Goal: Task Accomplishment & Management: Use online tool/utility

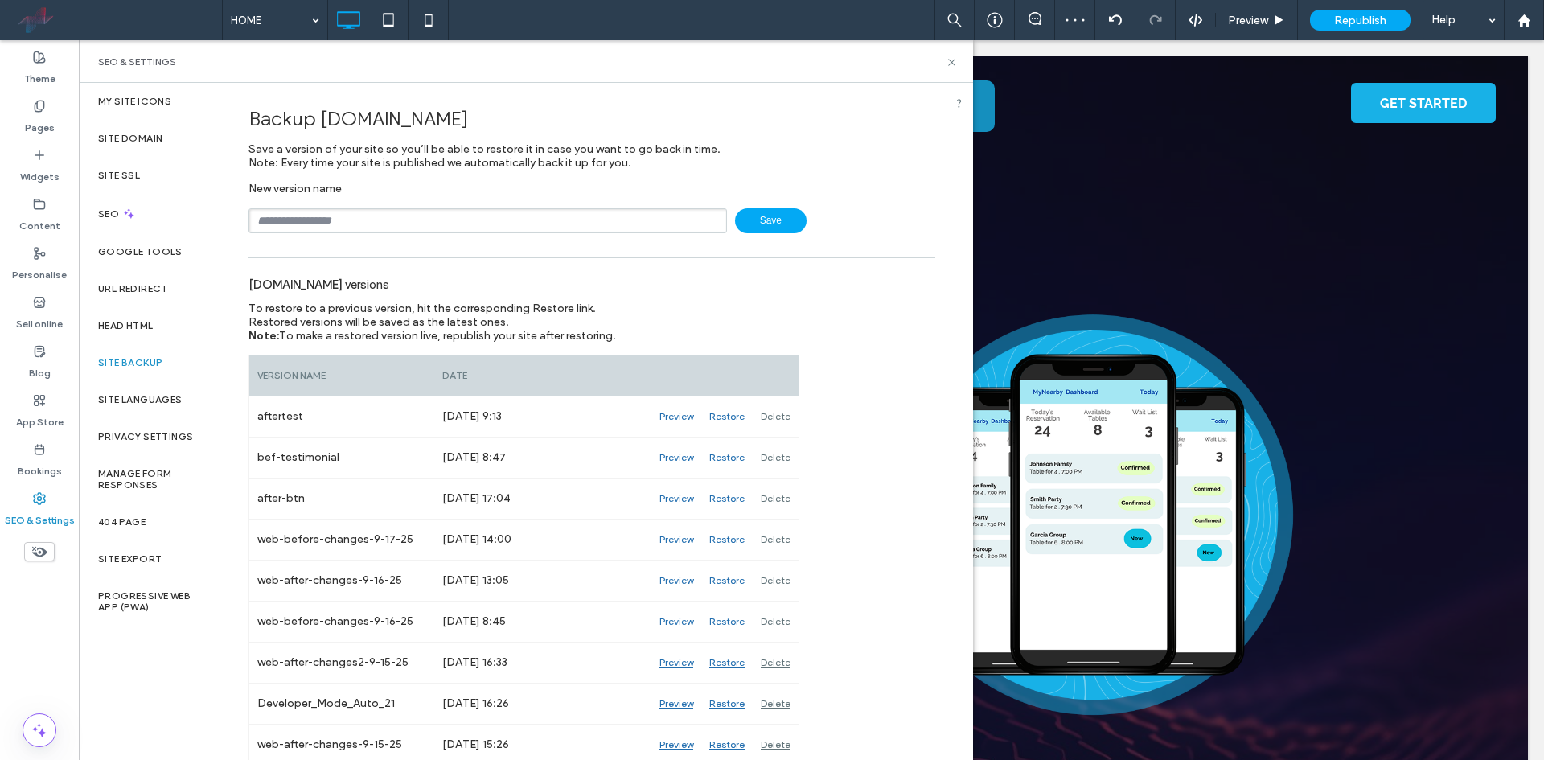
scroll to position [22, 0]
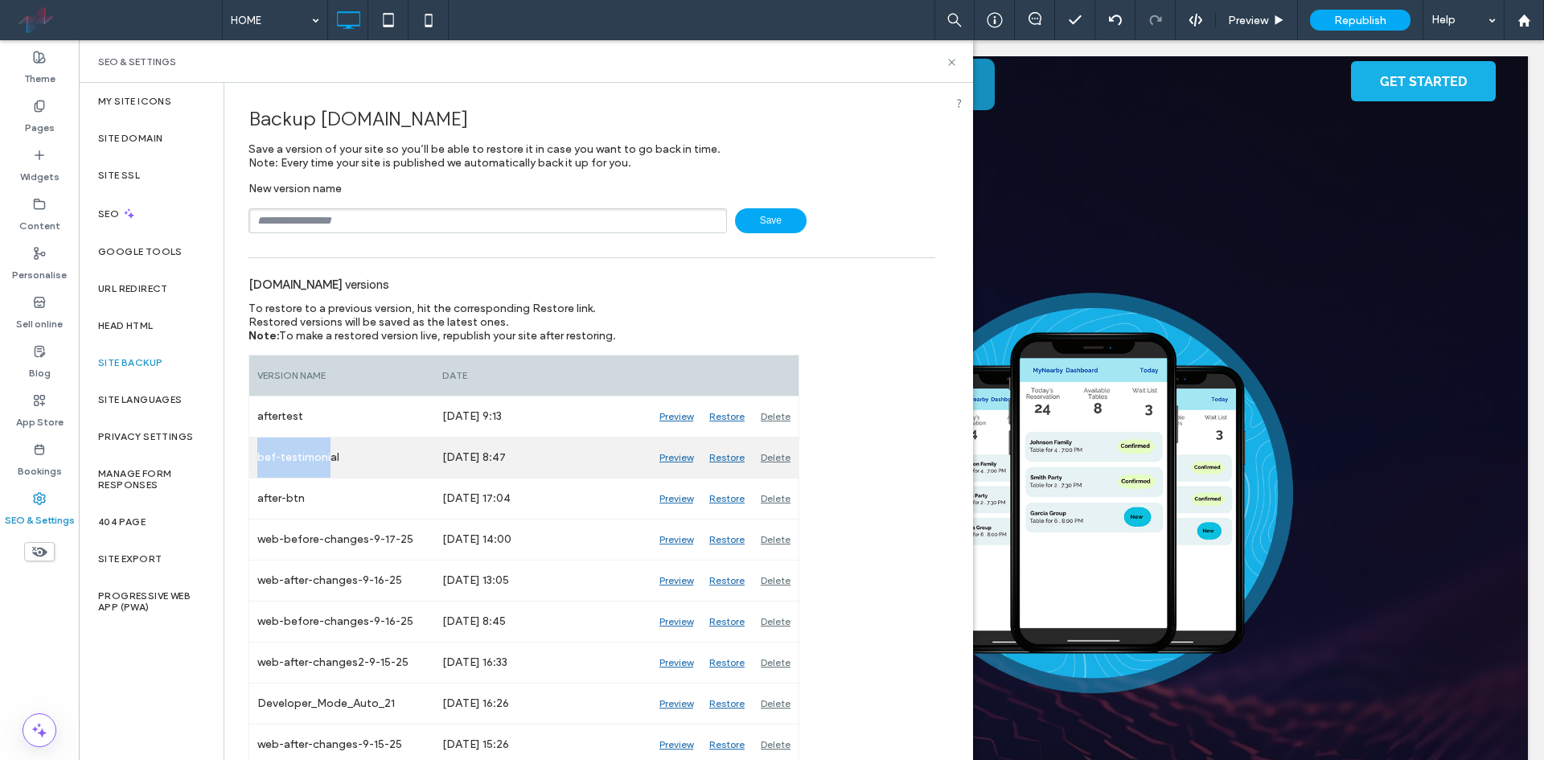
drag, startPoint x: 255, startPoint y: 454, endPoint x: 330, endPoint y: 455, distance: 75.6
click at [330, 455] on div "bef-testimonial" at bounding box center [341, 457] width 185 height 40
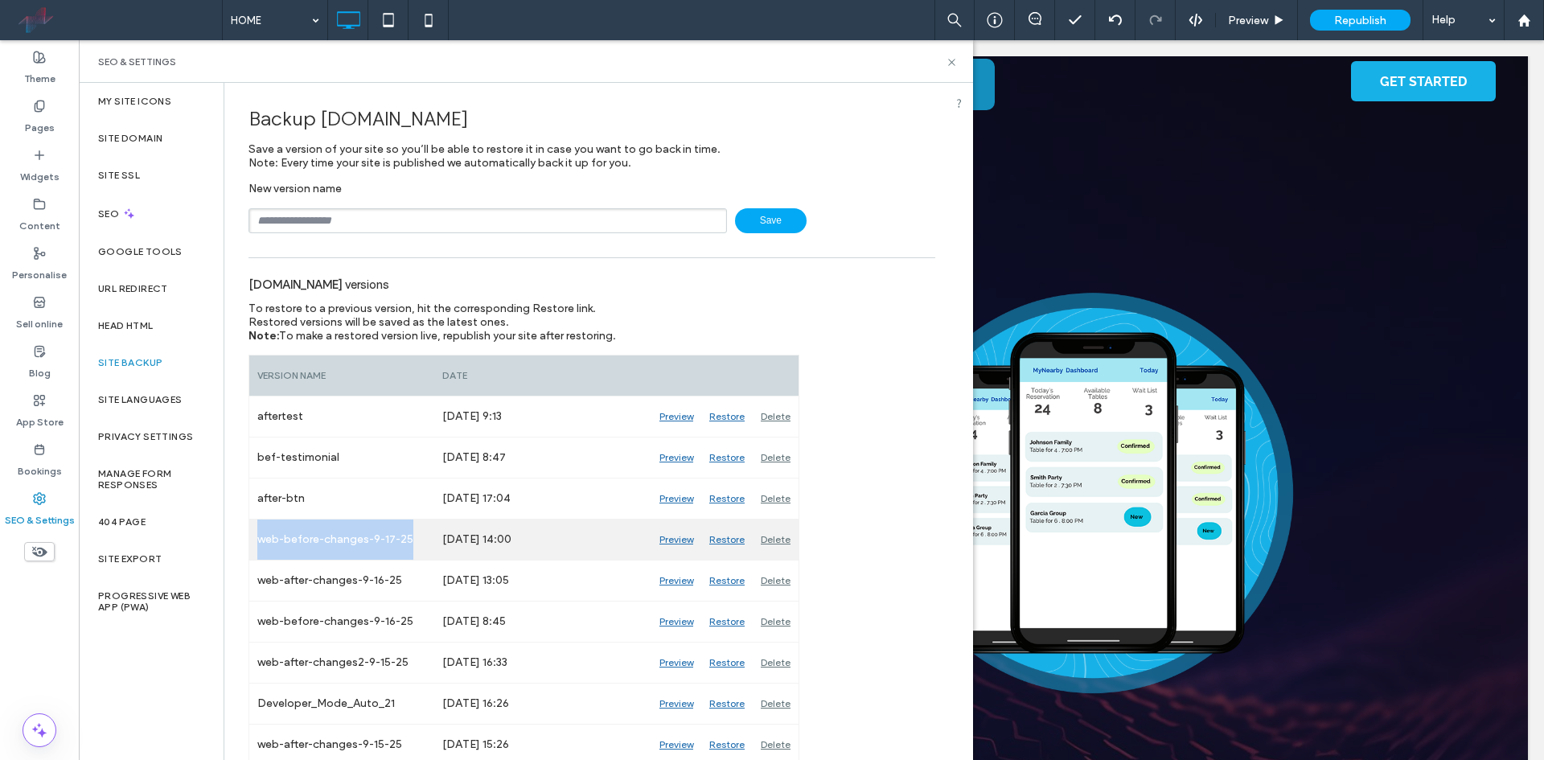
drag, startPoint x: 261, startPoint y: 544, endPoint x: 415, endPoint y: 535, distance: 154.7
click at [415, 535] on div "web-before-changes-9-17-25" at bounding box center [341, 539] width 185 height 40
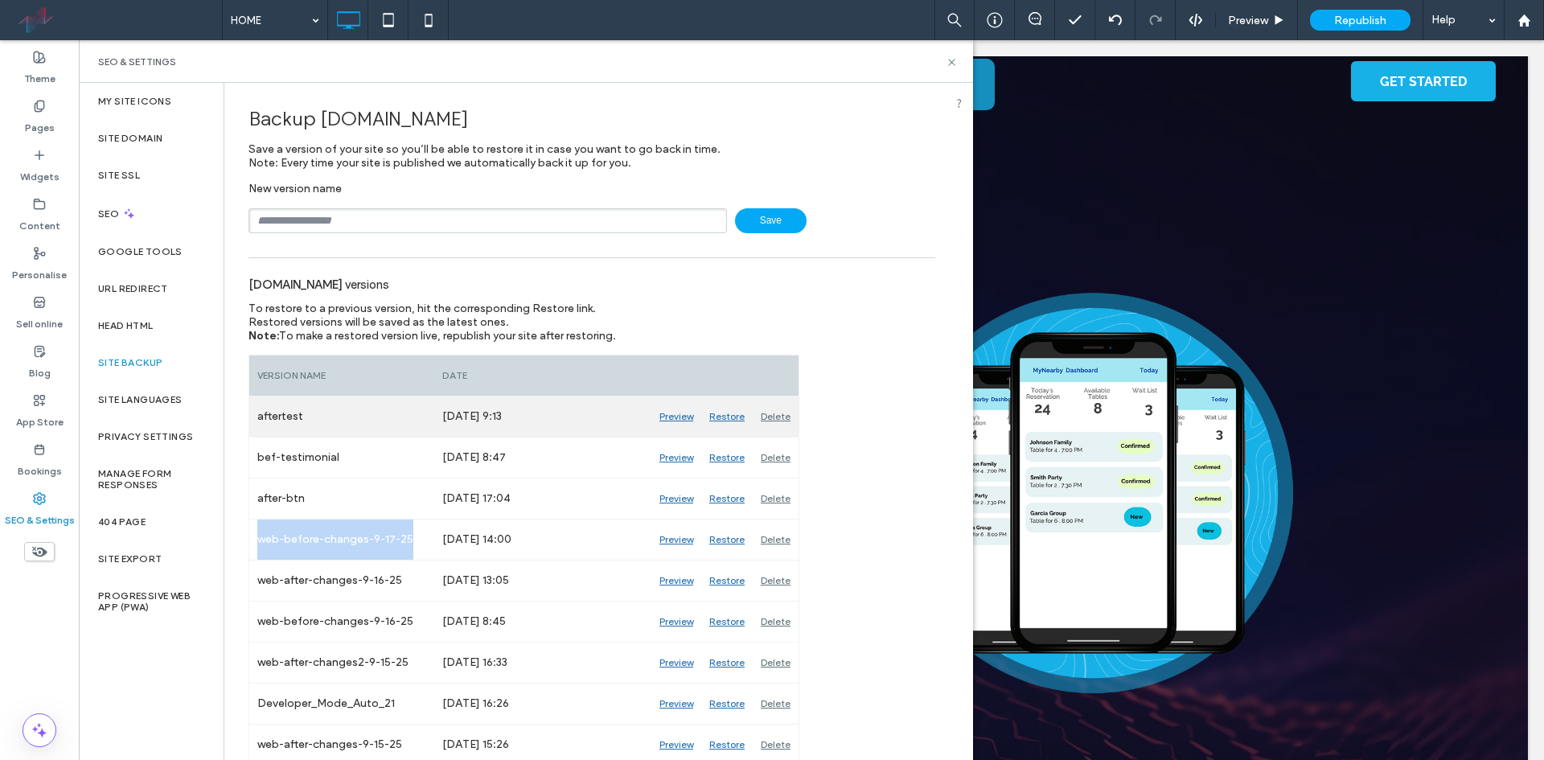
copy div "web-before-changes-9-17-25"
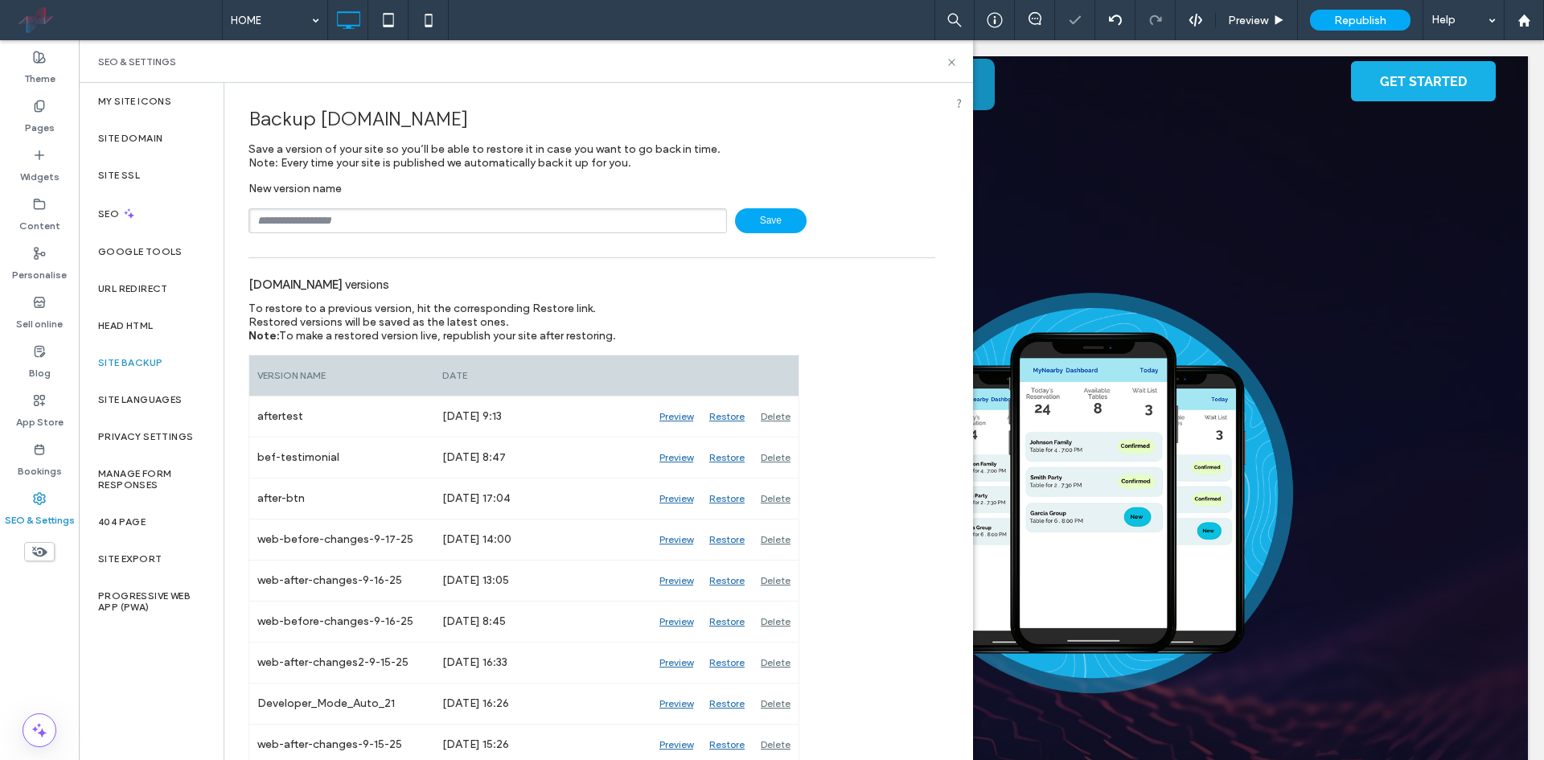
click at [306, 222] on input "text" at bounding box center [487, 220] width 478 height 25
paste input "**********"
drag, startPoint x: 320, startPoint y: 225, endPoint x: 285, endPoint y: 227, distance: 34.6
click at [285, 227] on input "**********" at bounding box center [487, 220] width 478 height 25
click at [384, 223] on input "**********" at bounding box center [487, 220] width 478 height 25
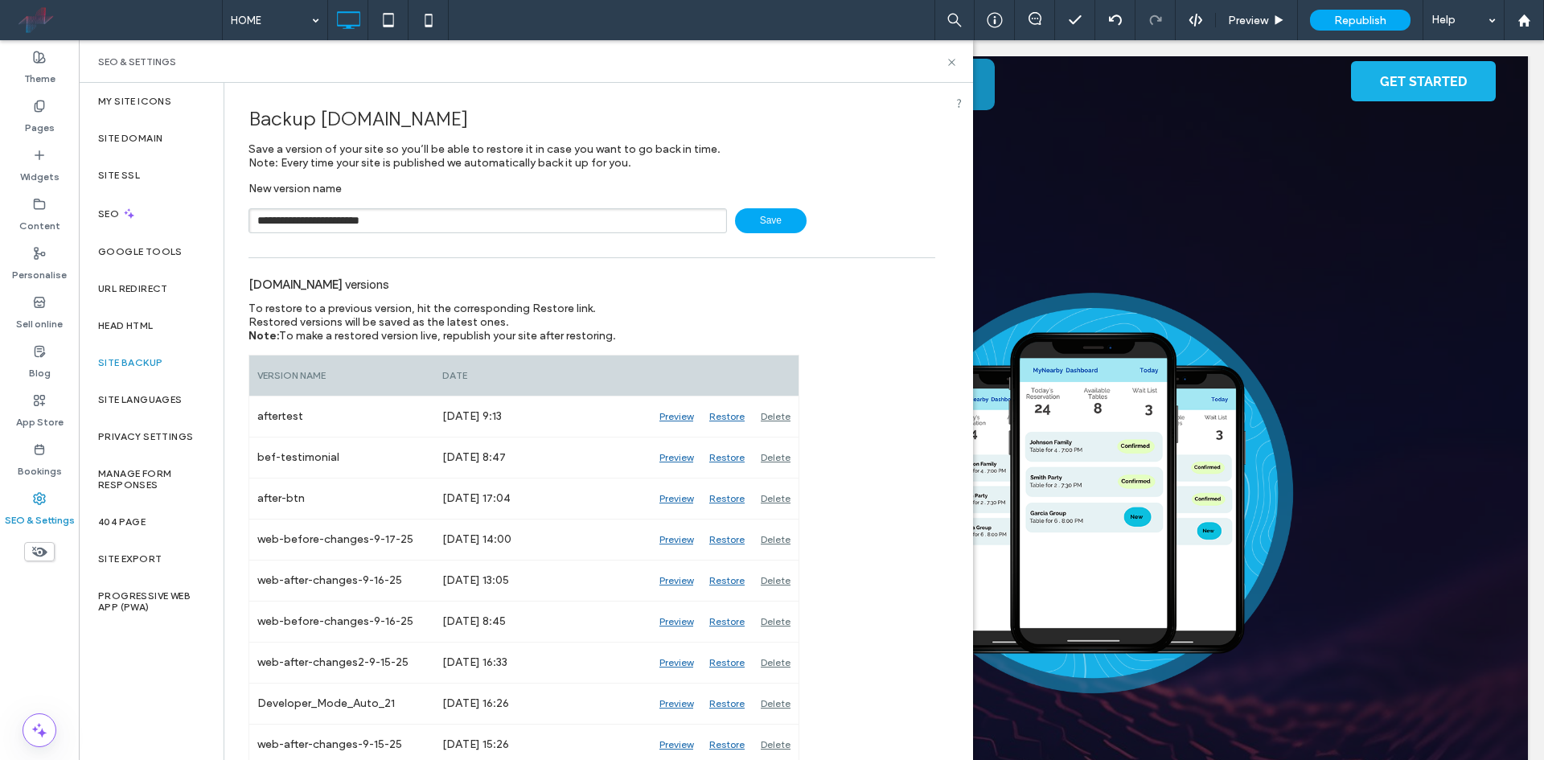
type input "**********"
click at [760, 211] on span "Save" at bounding box center [771, 220] width 72 height 25
drag, startPoint x: 949, startPoint y: 59, endPoint x: 645, endPoint y: 190, distance: 331.0
click at [949, 59] on use at bounding box center [951, 62] width 6 height 6
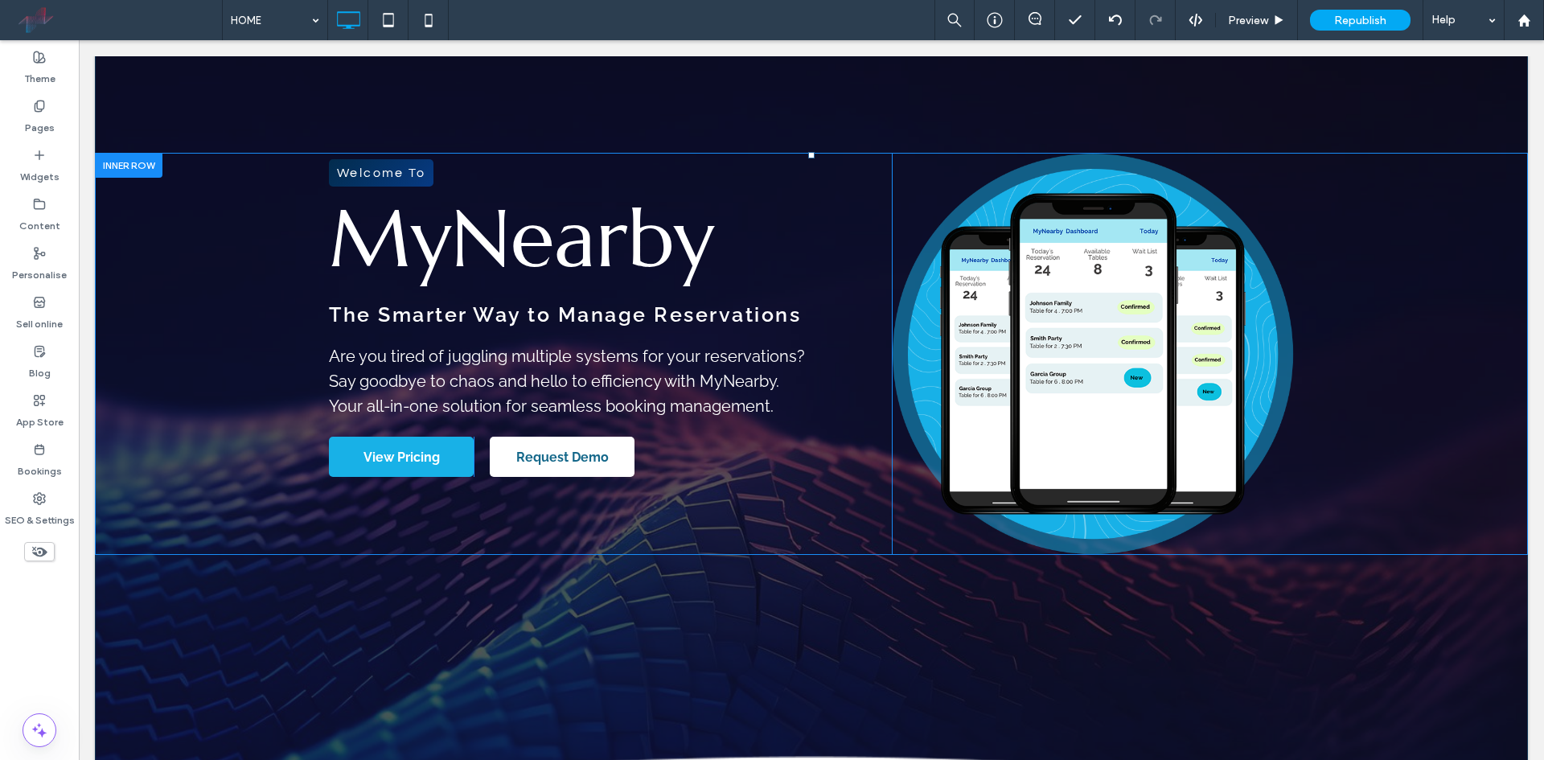
scroll to position [0, 0]
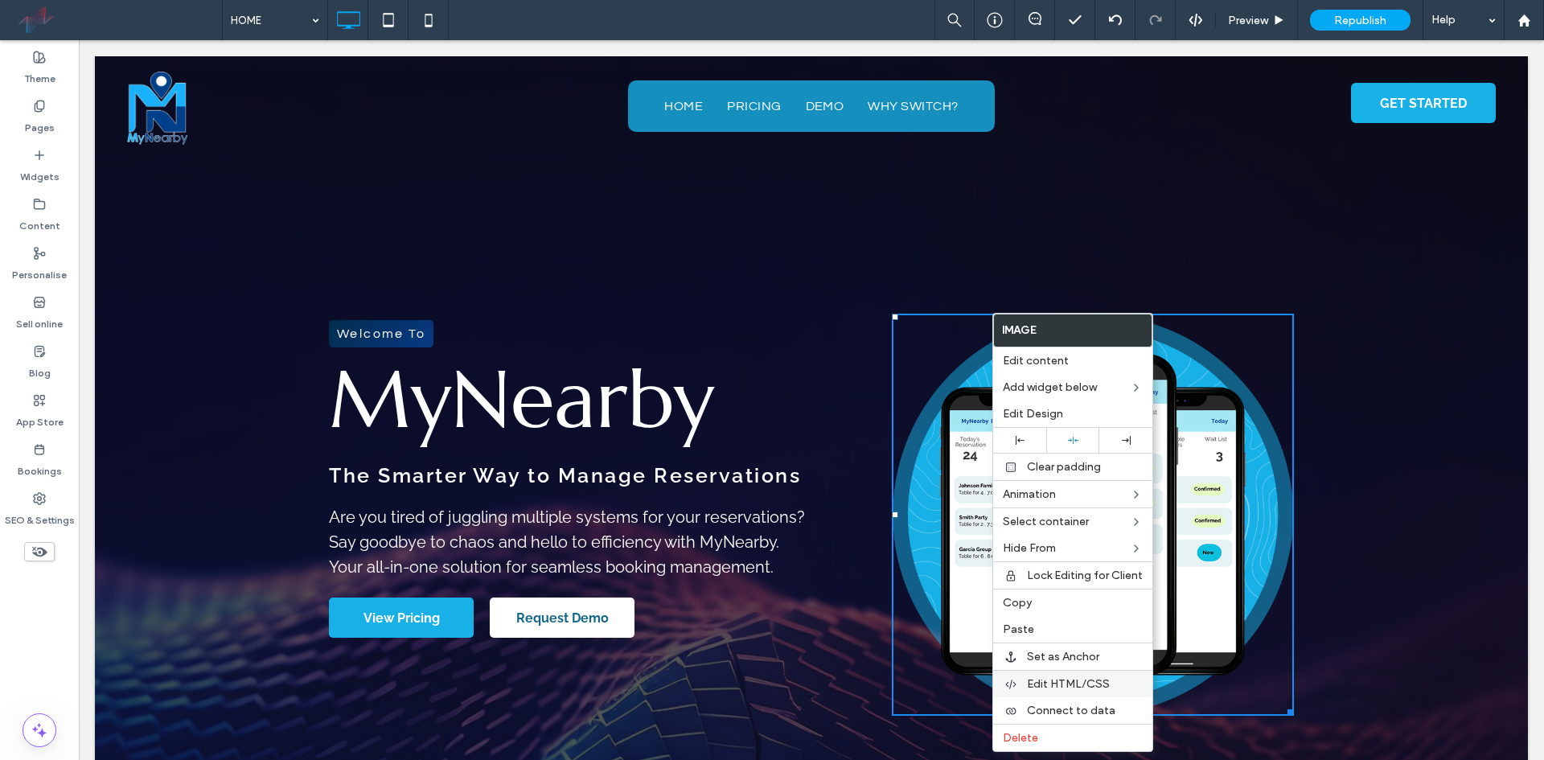
click at [1034, 688] on span "Edit HTML/CSS" at bounding box center [1068, 684] width 83 height 14
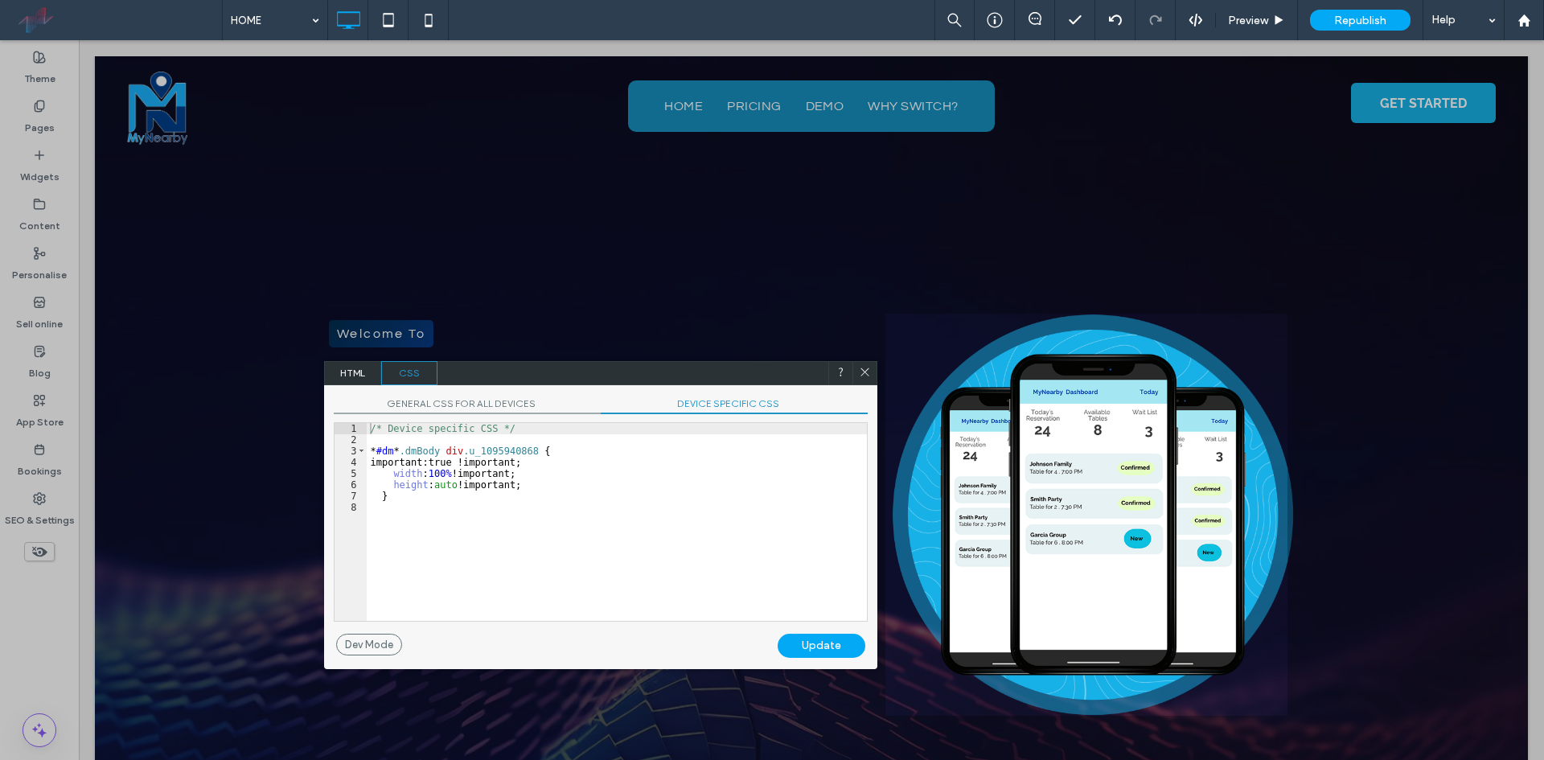
click at [747, 413] on span "DEVICE SPECIFIC CSS" at bounding box center [734, 405] width 267 height 17
click at [612, 474] on div "/* Device specific CSS */ * #dm * .dmBody div .u_1095940868 { important:true !i…" at bounding box center [617, 533] width 500 height 220
click at [573, 487] on div "/* Device specific CSS */ * #dm * .dmBody div .u_1095940868 { important:true !i…" at bounding box center [617, 533] width 500 height 220
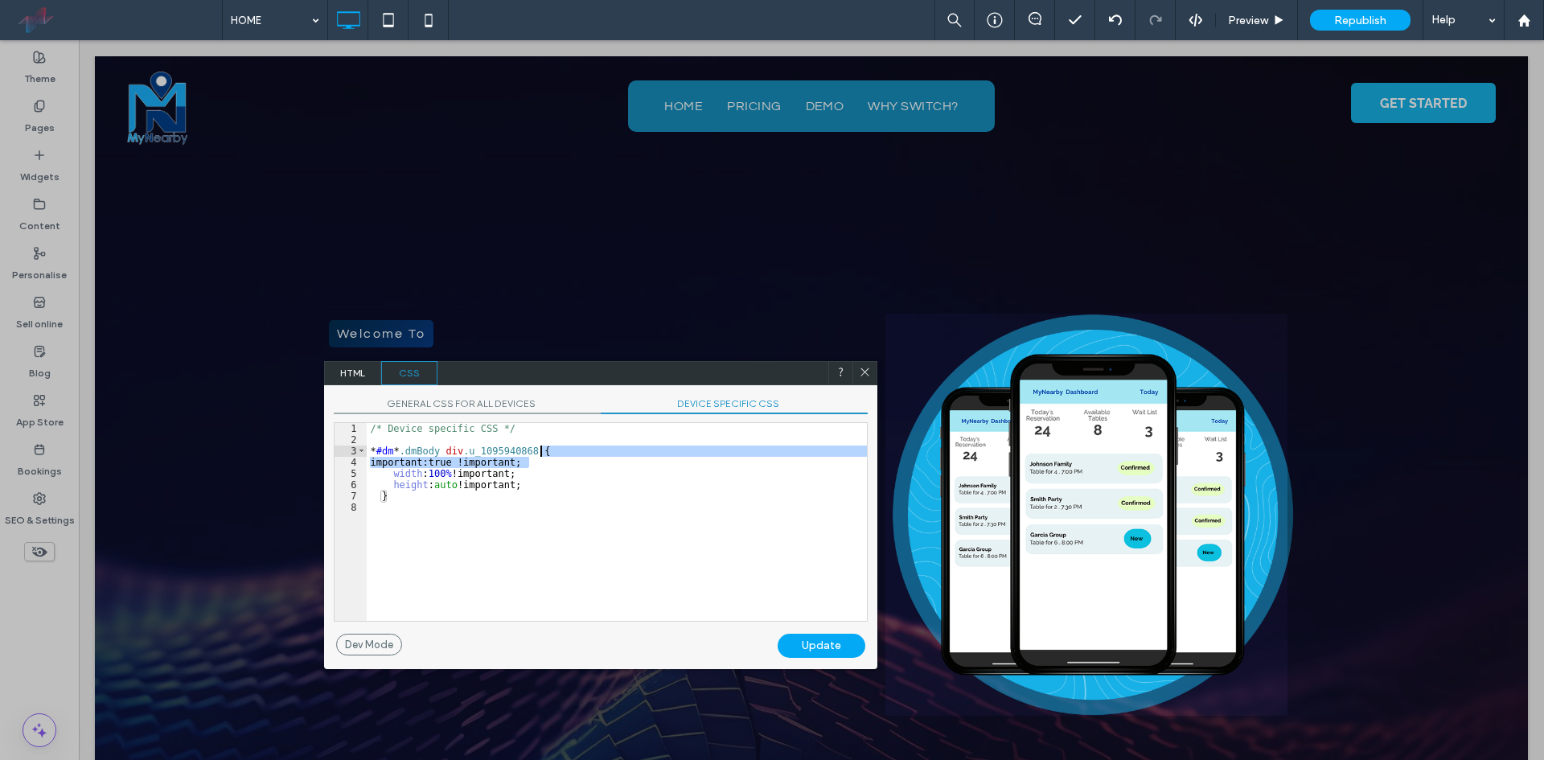
drag, startPoint x: 557, startPoint y: 461, endPoint x: 563, endPoint y: 450, distance: 11.9
click at [563, 450] on div "/* Device specific CSS */ * #dm * .dmBody div .u_1095940868 { important:true !i…" at bounding box center [617, 533] width 500 height 220
click at [560, 476] on div "/* Device specific CSS */ * #dm * .dmBody div .u_1095940868 { width : 100 % !im…" at bounding box center [617, 533] width 500 height 220
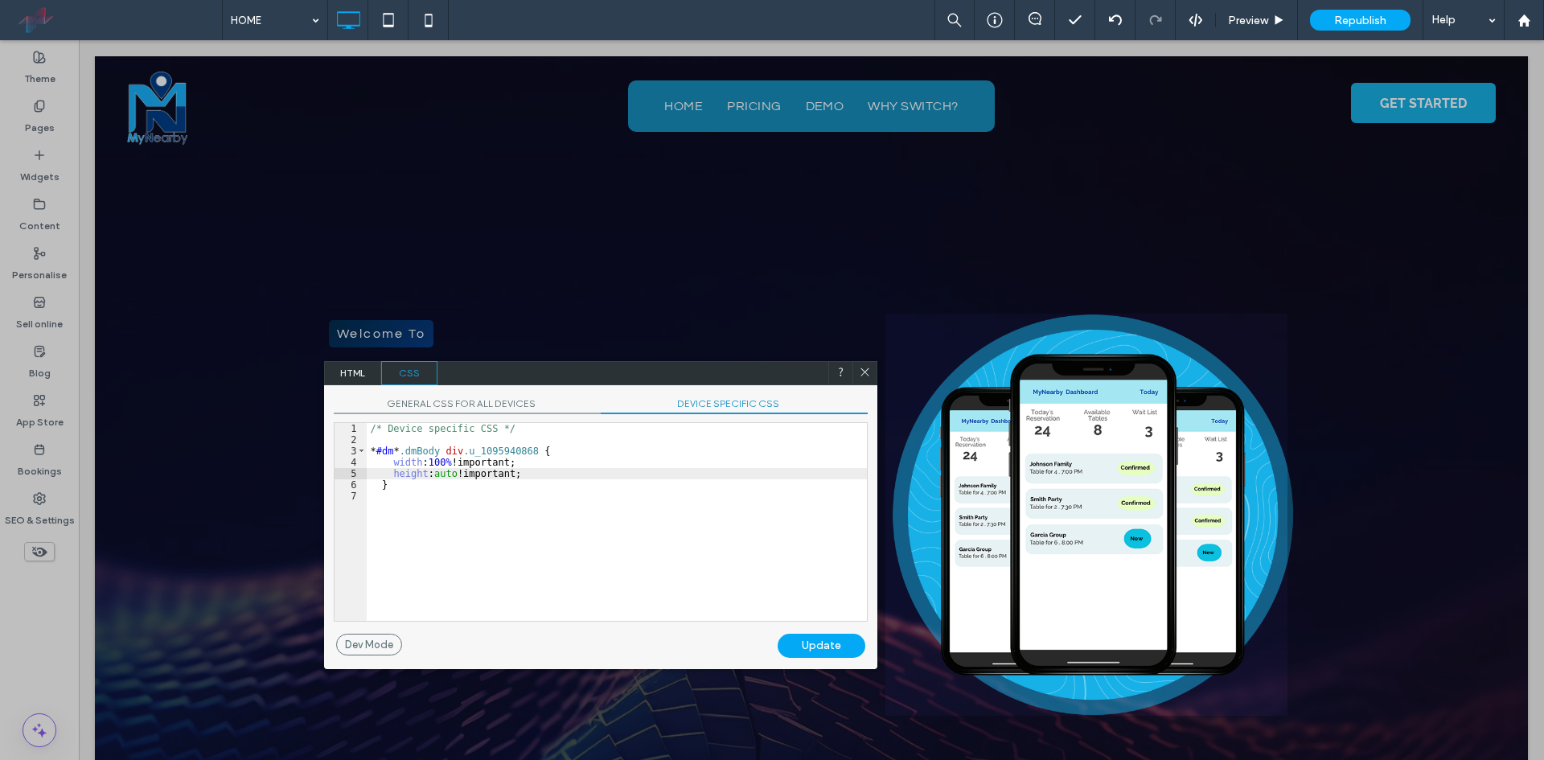
type textarea "**"
click at [387, 500] on div "/* Device specific CSS */ * #dm * .dmBody div .u_1095940868 { width : 100 % !im…" at bounding box center [619, 533] width 494 height 220
click at [842, 643] on div "Update" at bounding box center [822, 646] width 88 height 24
click at [366, 634] on div "Dev Mode" at bounding box center [369, 645] width 66 height 22
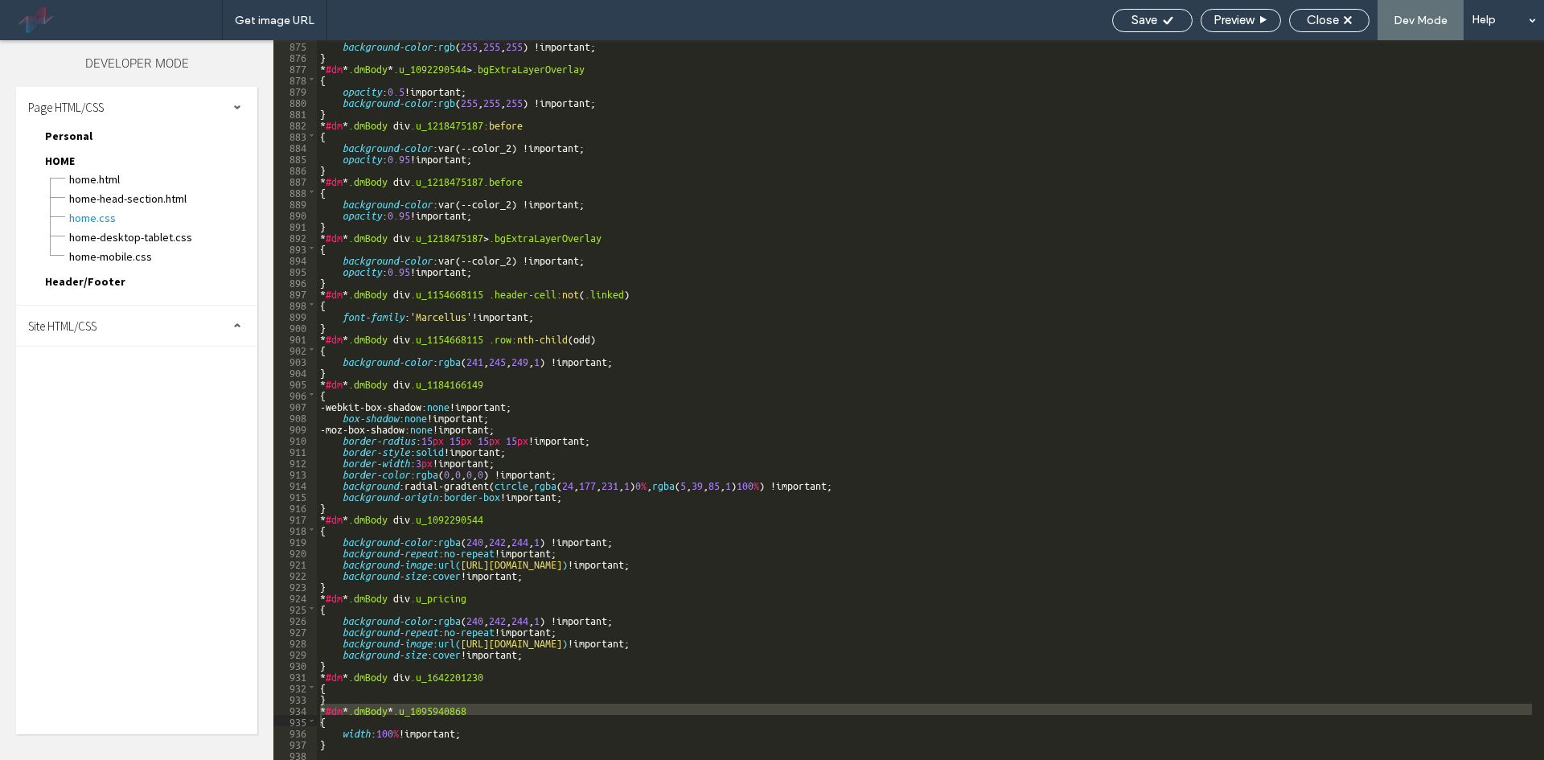
scroll to position [9839, 0]
click at [126, 318] on div "Site HTML/CSS" at bounding box center [136, 326] width 241 height 40
click at [159, 400] on span "site.css" at bounding box center [166, 396] width 183 height 16
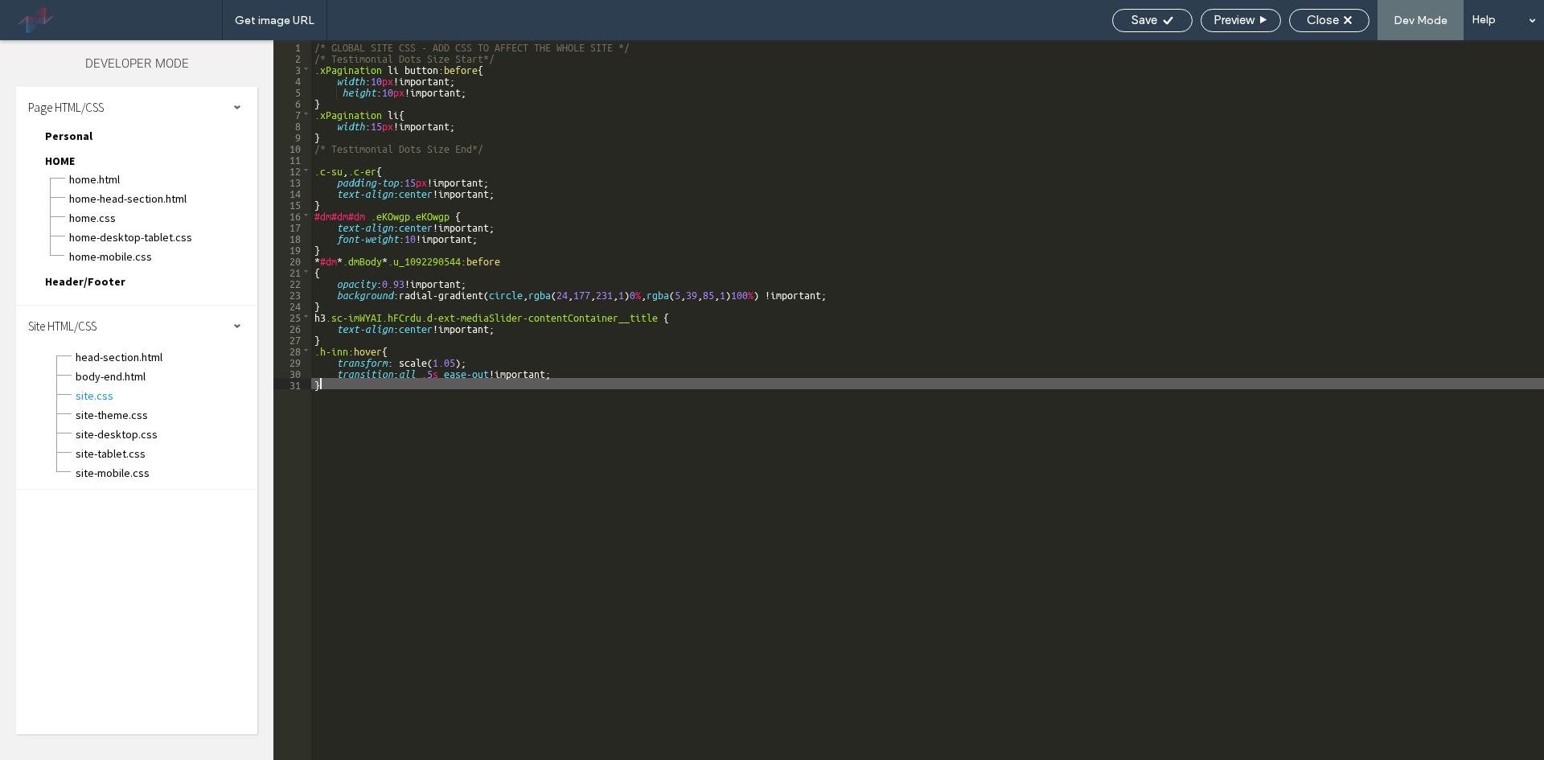
click at [425, 432] on div "/* GLOBAL SITE CSS - ADD CSS TO AFFECT THE WHOLE SITE */ /* Testimonial Dots Si…" at bounding box center [927, 411] width 1233 height 742
type textarea "**"
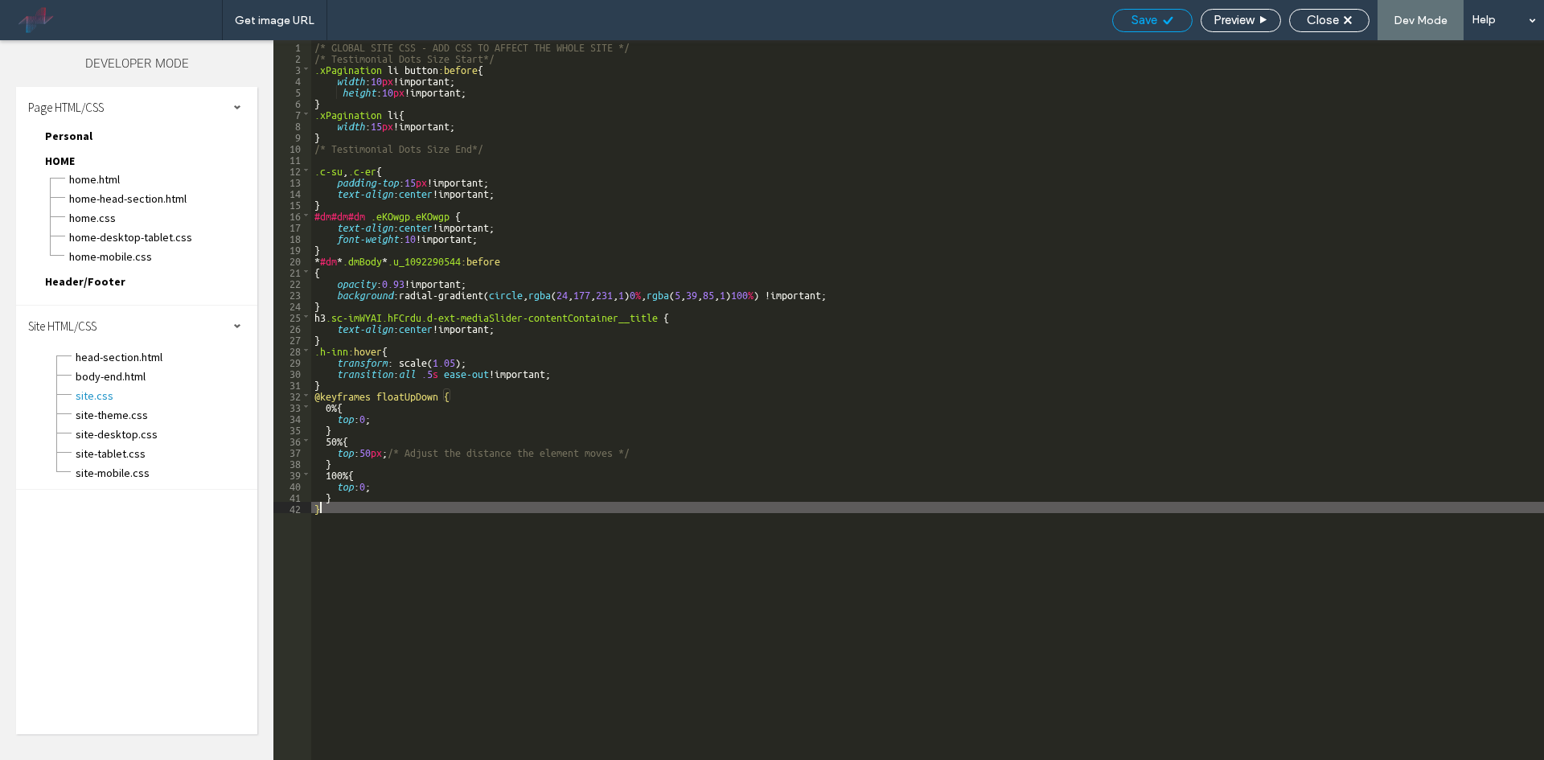
click at [1134, 14] on span "Save" at bounding box center [1144, 20] width 26 height 14
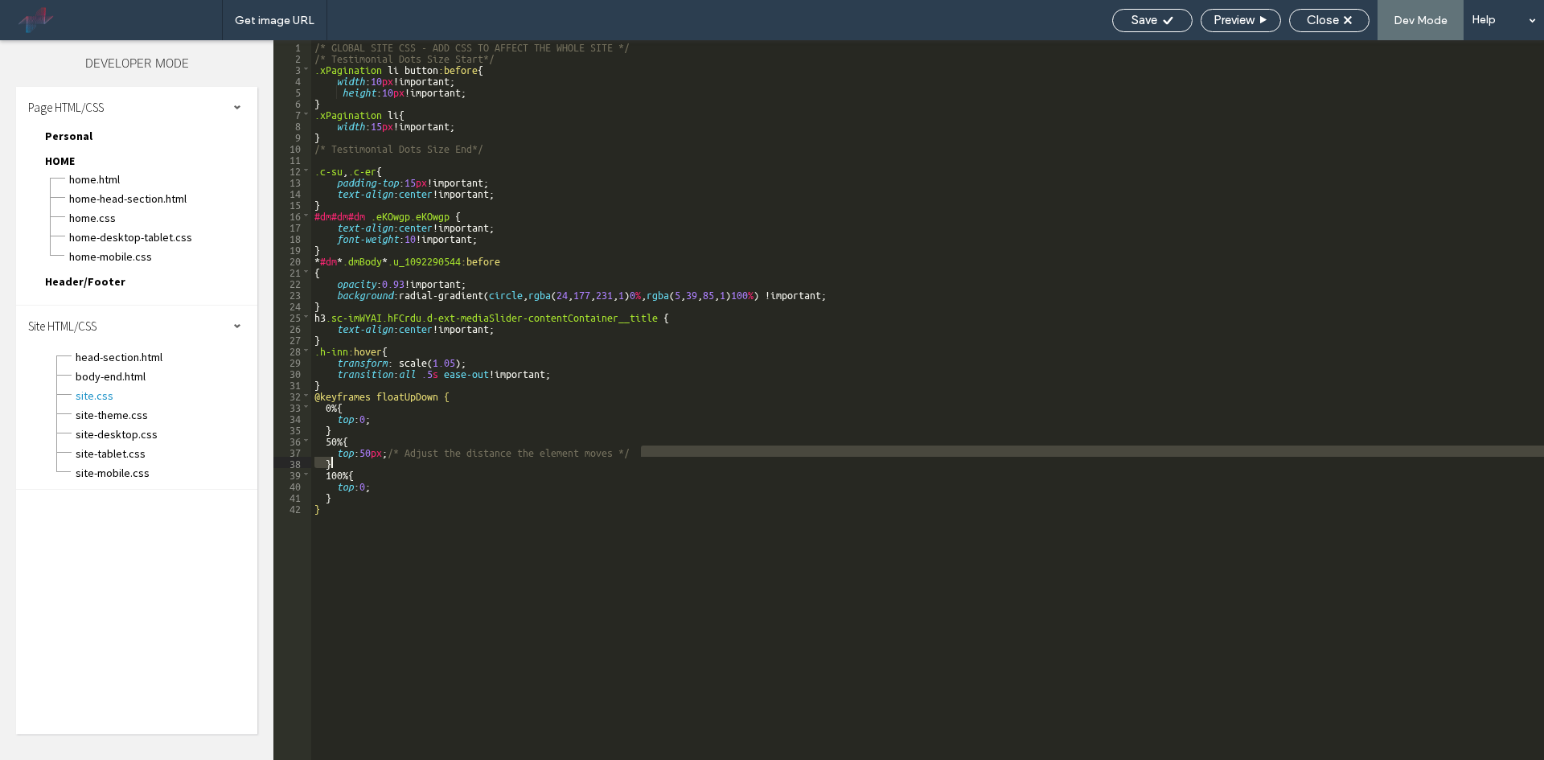
scroll to position [0, 0]
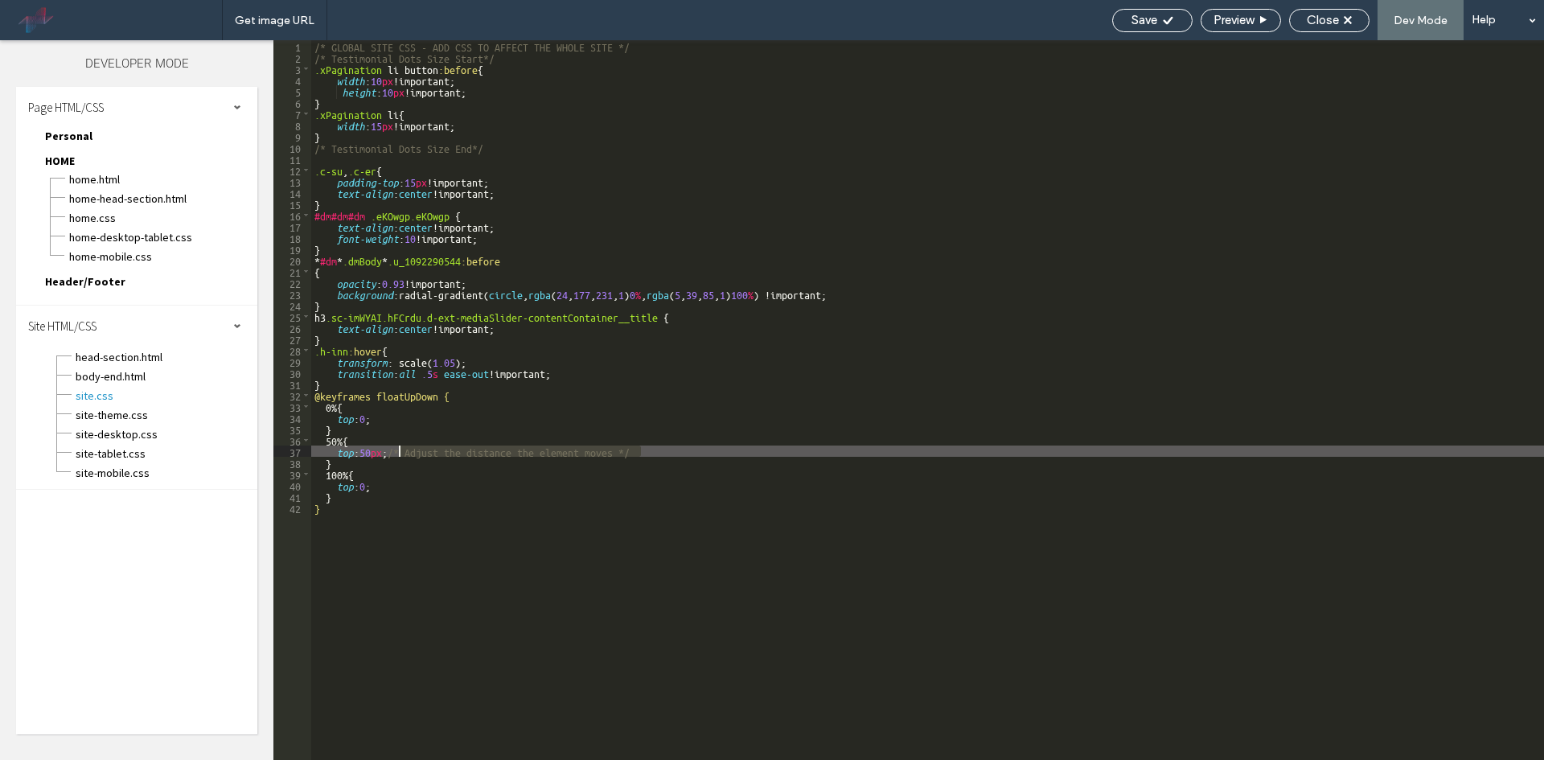
drag, startPoint x: 682, startPoint y: 449, endPoint x: 401, endPoint y: 448, distance: 280.6
click at [401, 448] on div "/* GLOBAL SITE CSS - ADD CSS TO AFFECT THE WHOLE SITE */ /* Testimonial Dots Si…" at bounding box center [927, 411] width 1233 height 742
click at [1147, 27] on span "Save" at bounding box center [1144, 20] width 26 height 14
click at [1302, 20] on div "Close" at bounding box center [1329, 20] width 79 height 14
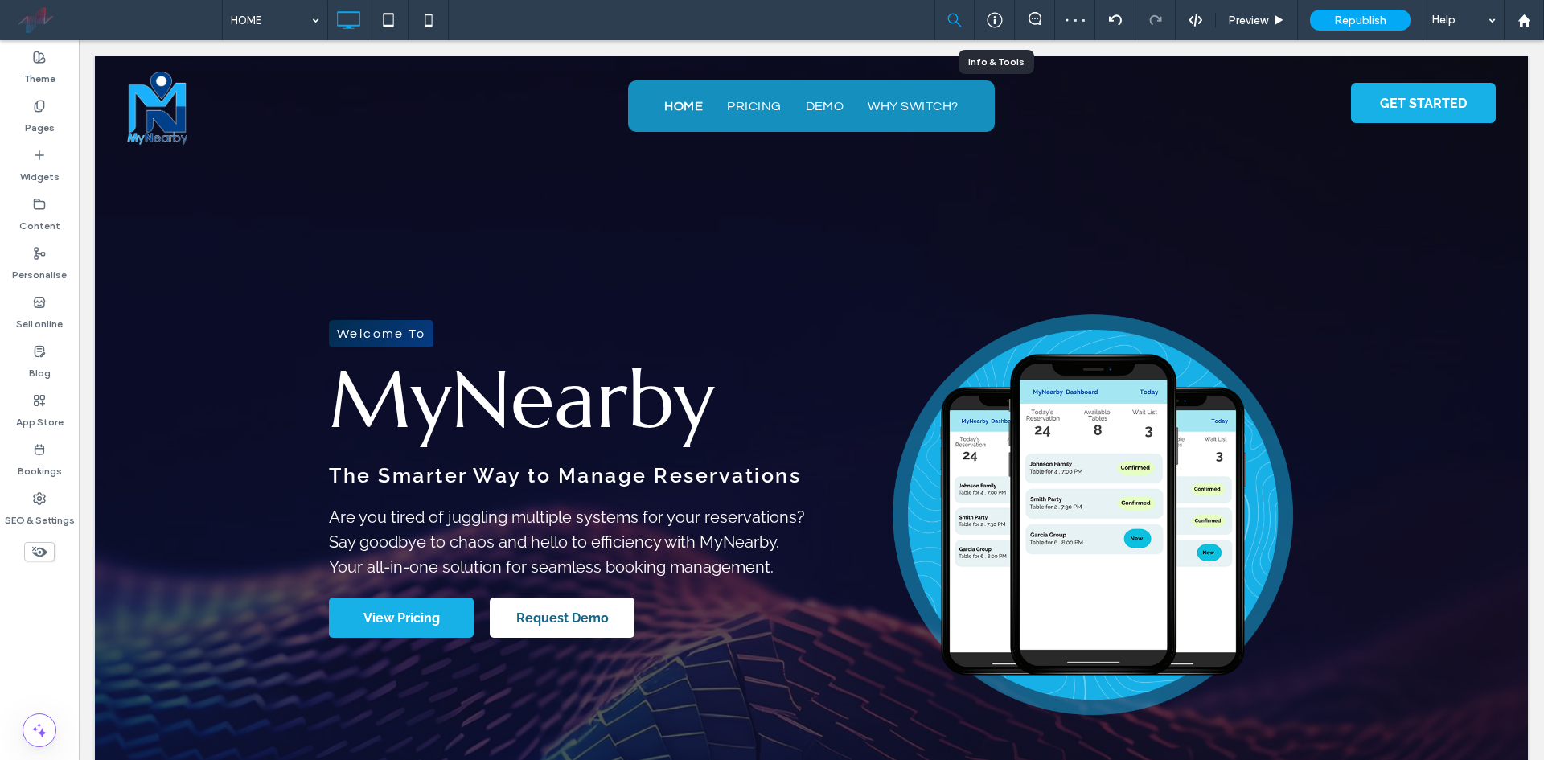
click at [999, 17] on icon at bounding box center [995, 20] width 16 height 16
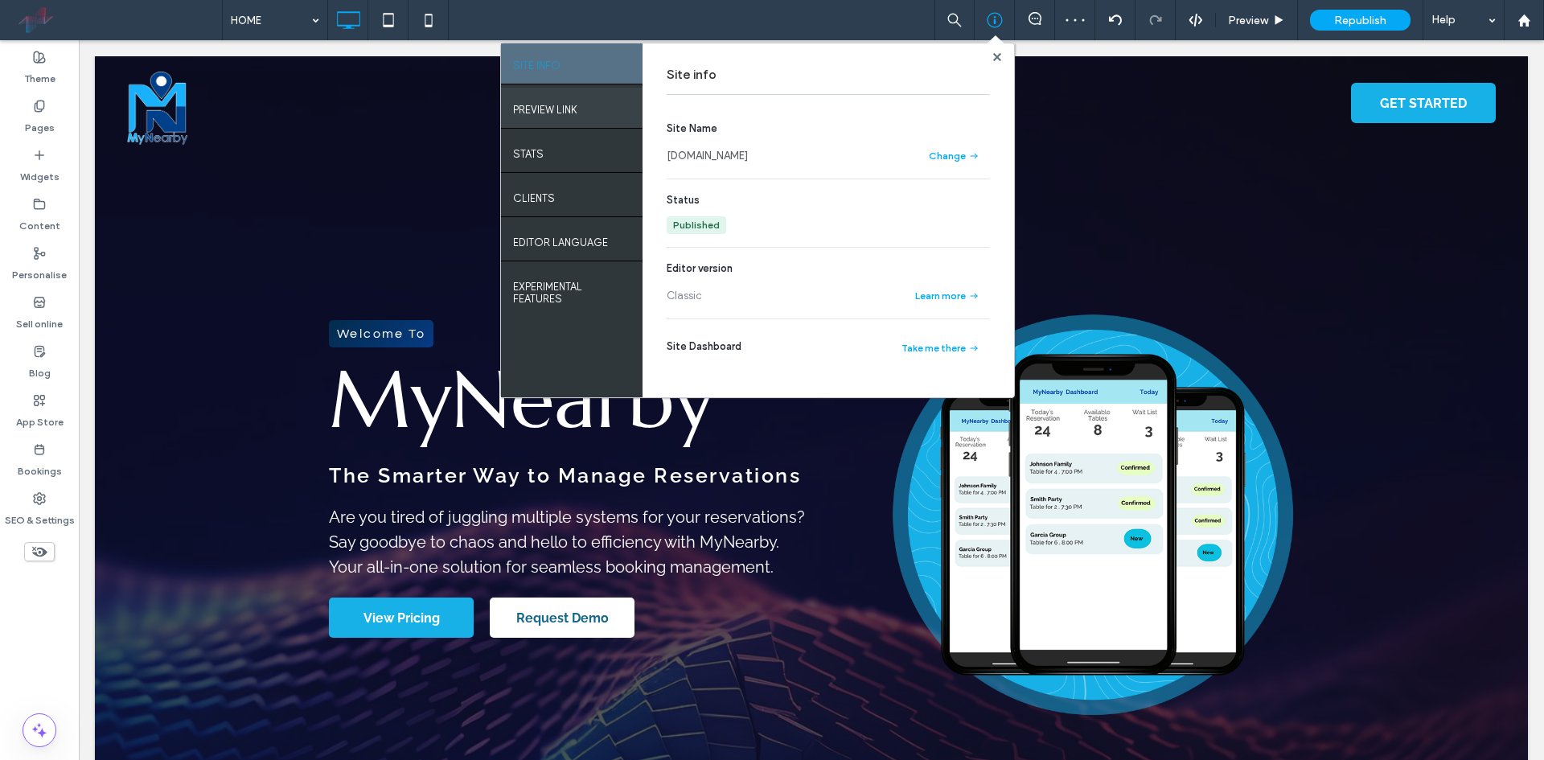
click at [551, 110] on label "PREVIEW LINK" at bounding box center [545, 106] width 64 height 20
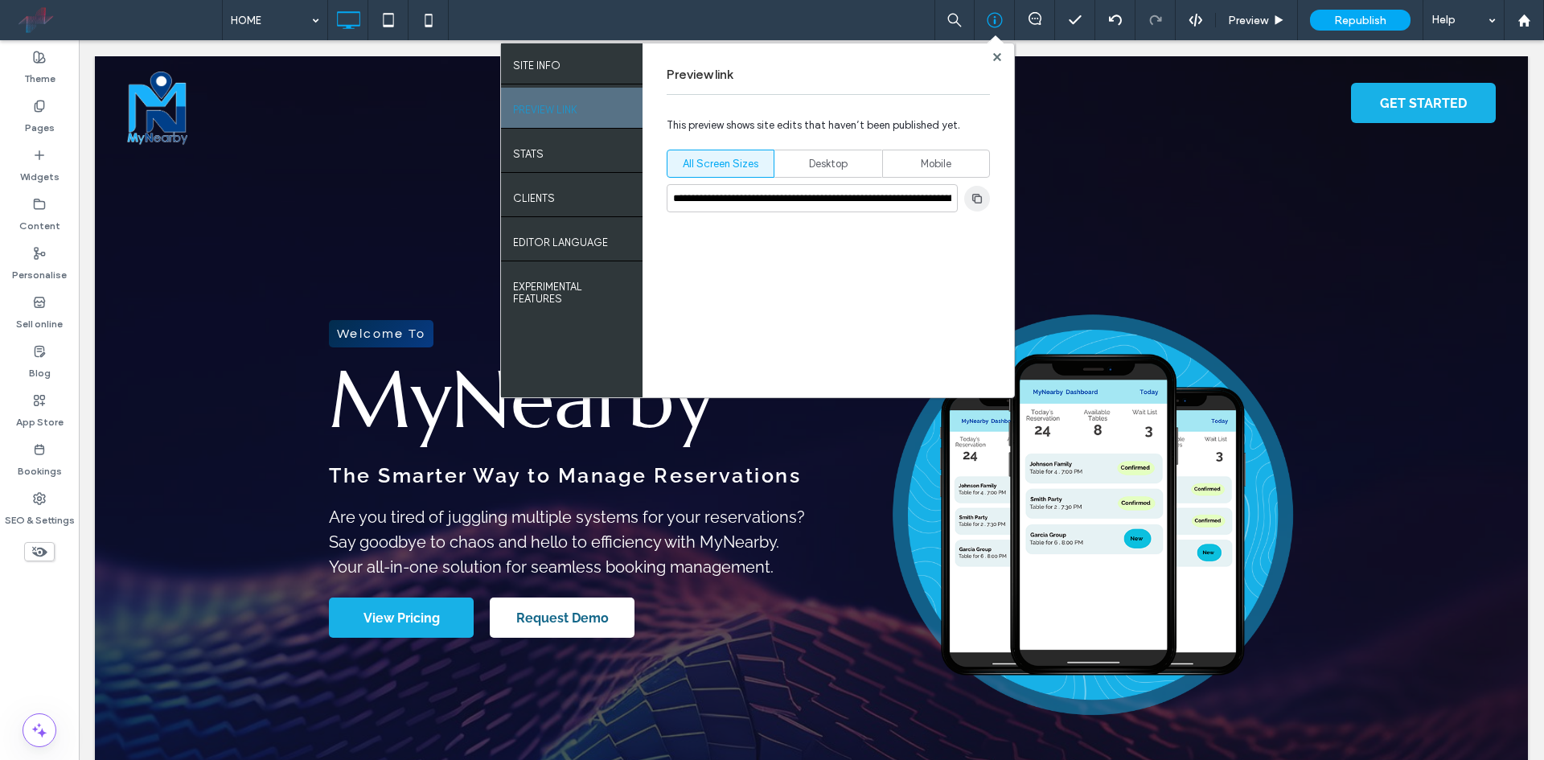
click at [979, 198] on icon "button" at bounding box center [977, 198] width 13 height 13
click at [995, 60] on use at bounding box center [996, 56] width 8 height 8
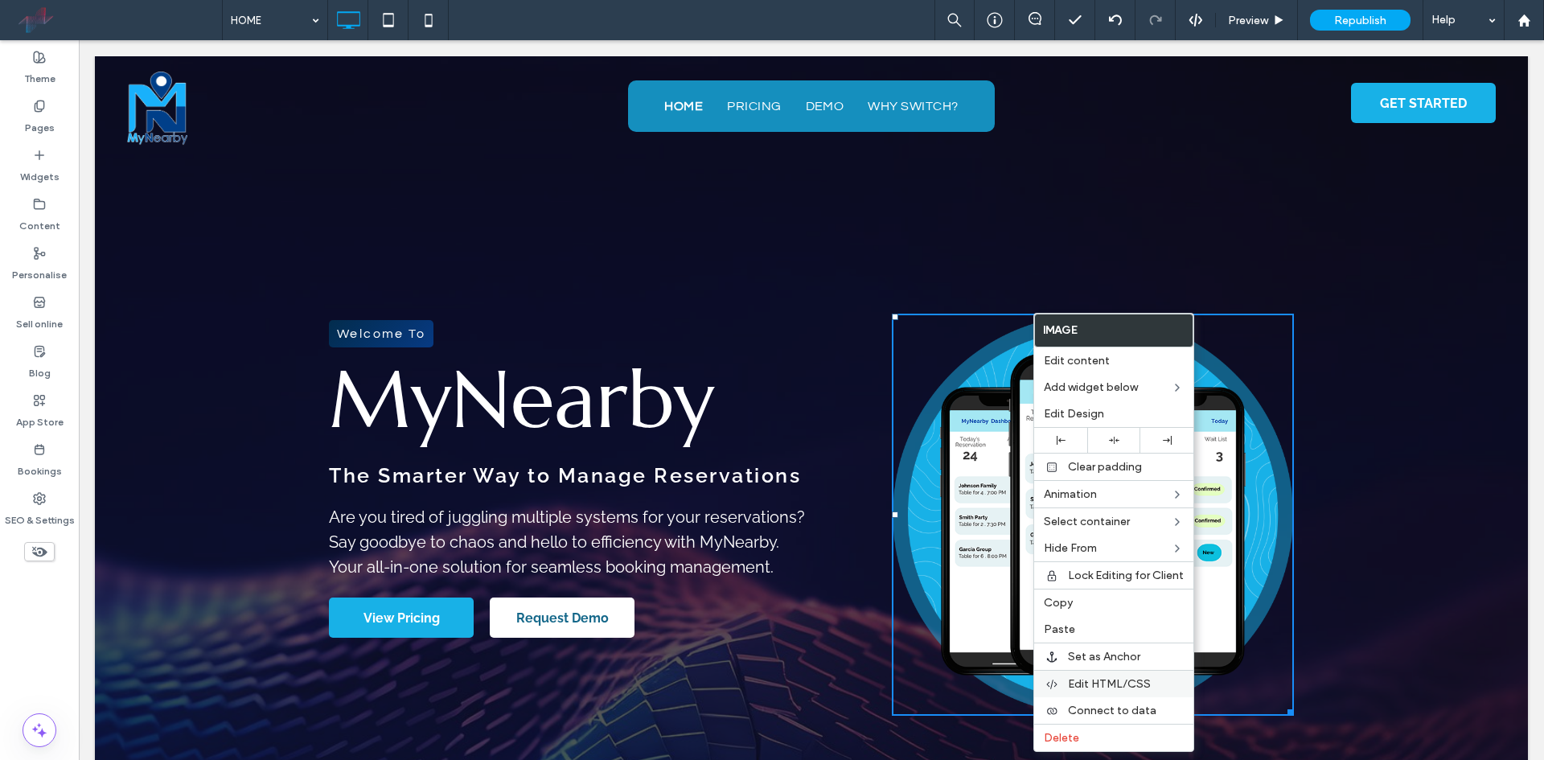
click at [1099, 679] on span "Edit HTML/CSS" at bounding box center [1109, 684] width 83 height 14
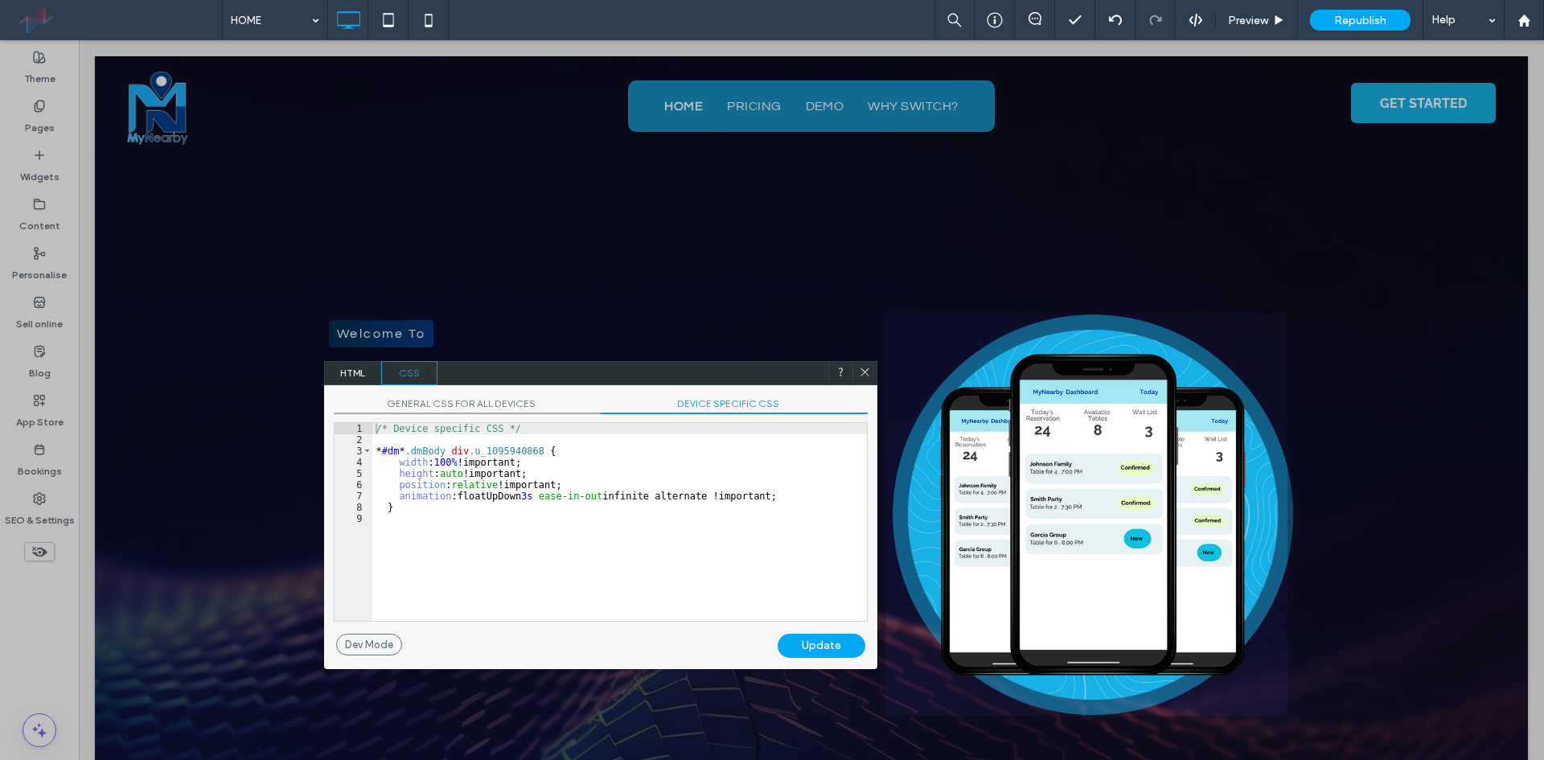
click at [865, 366] on icon at bounding box center [865, 372] width 12 height 12
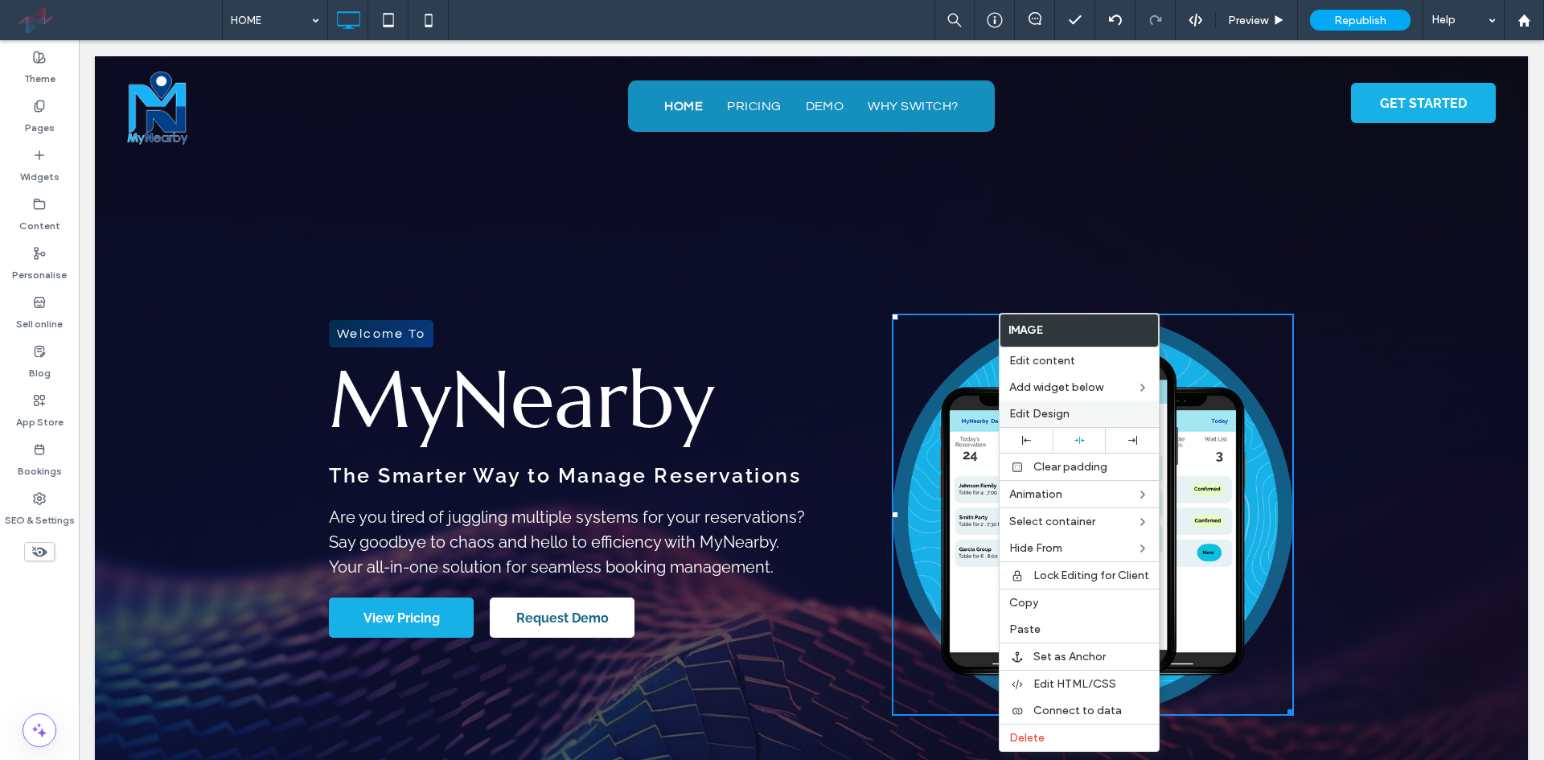
click at [1057, 411] on span "Edit Design" at bounding box center [1039, 414] width 60 height 14
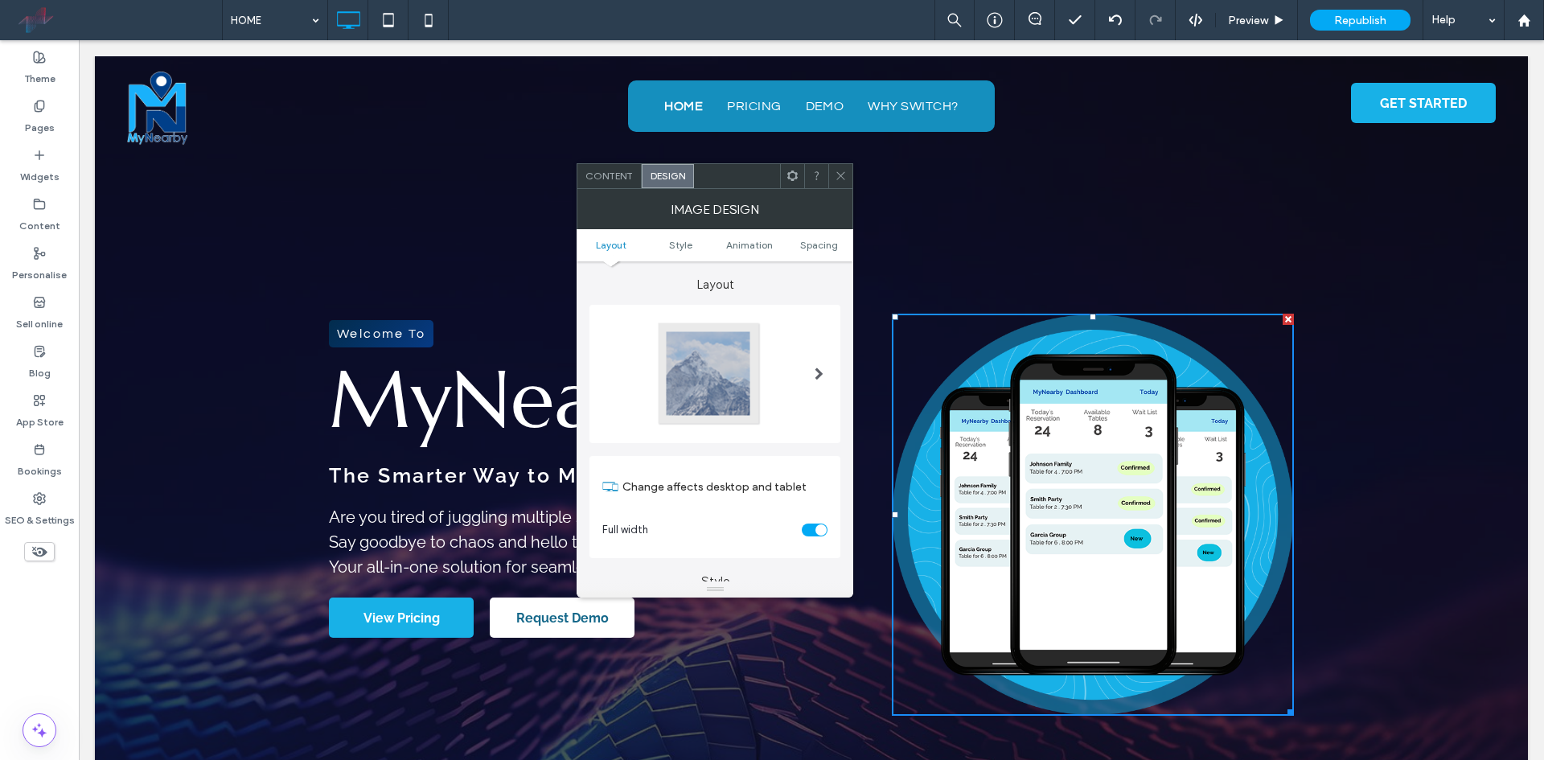
click at [728, 238] on ul "Layout Style Animation Spacing" at bounding box center [715, 245] width 277 height 32
click at [730, 242] on span "Animation" at bounding box center [749, 245] width 47 height 12
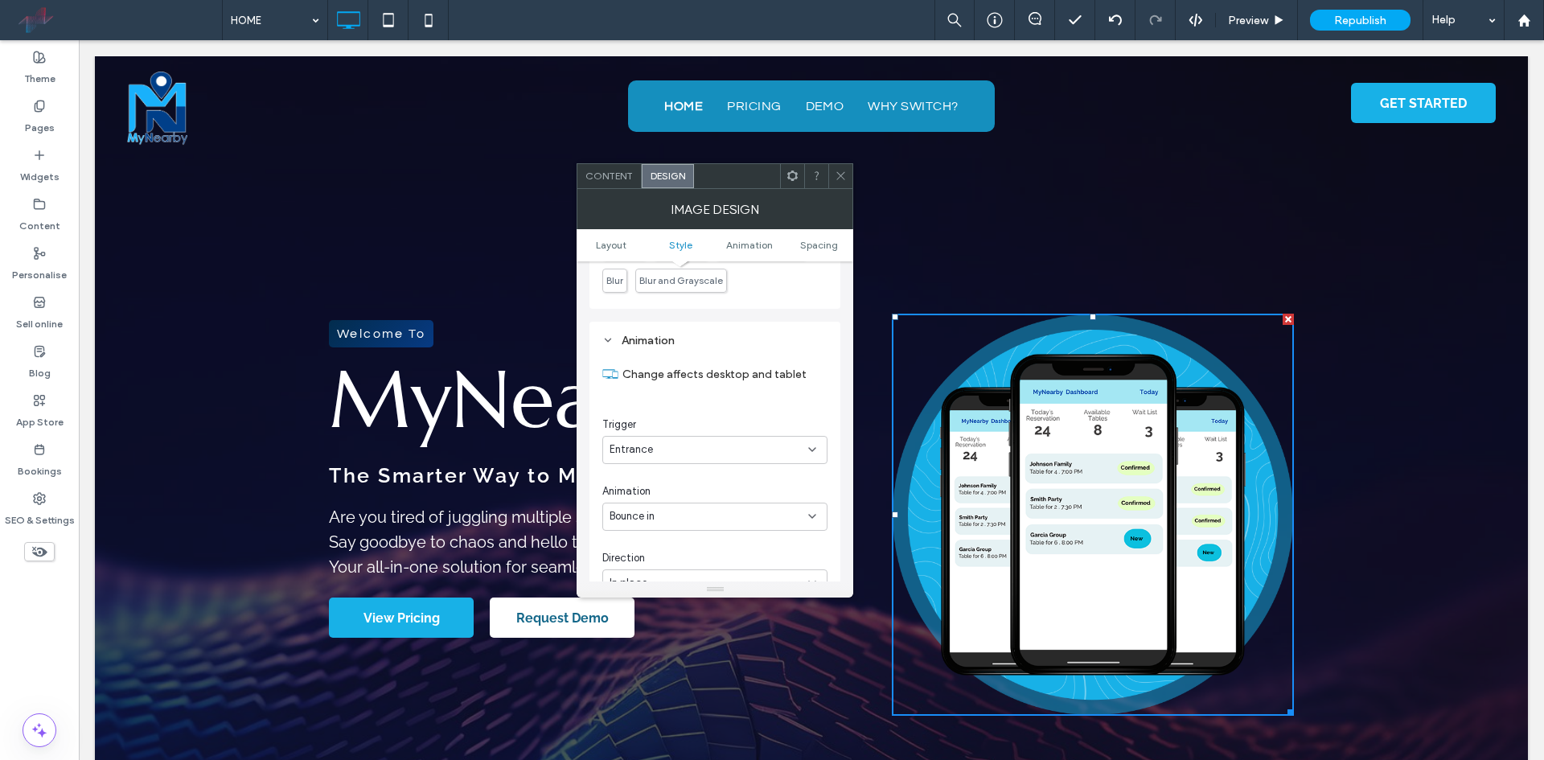
scroll to position [718, 0]
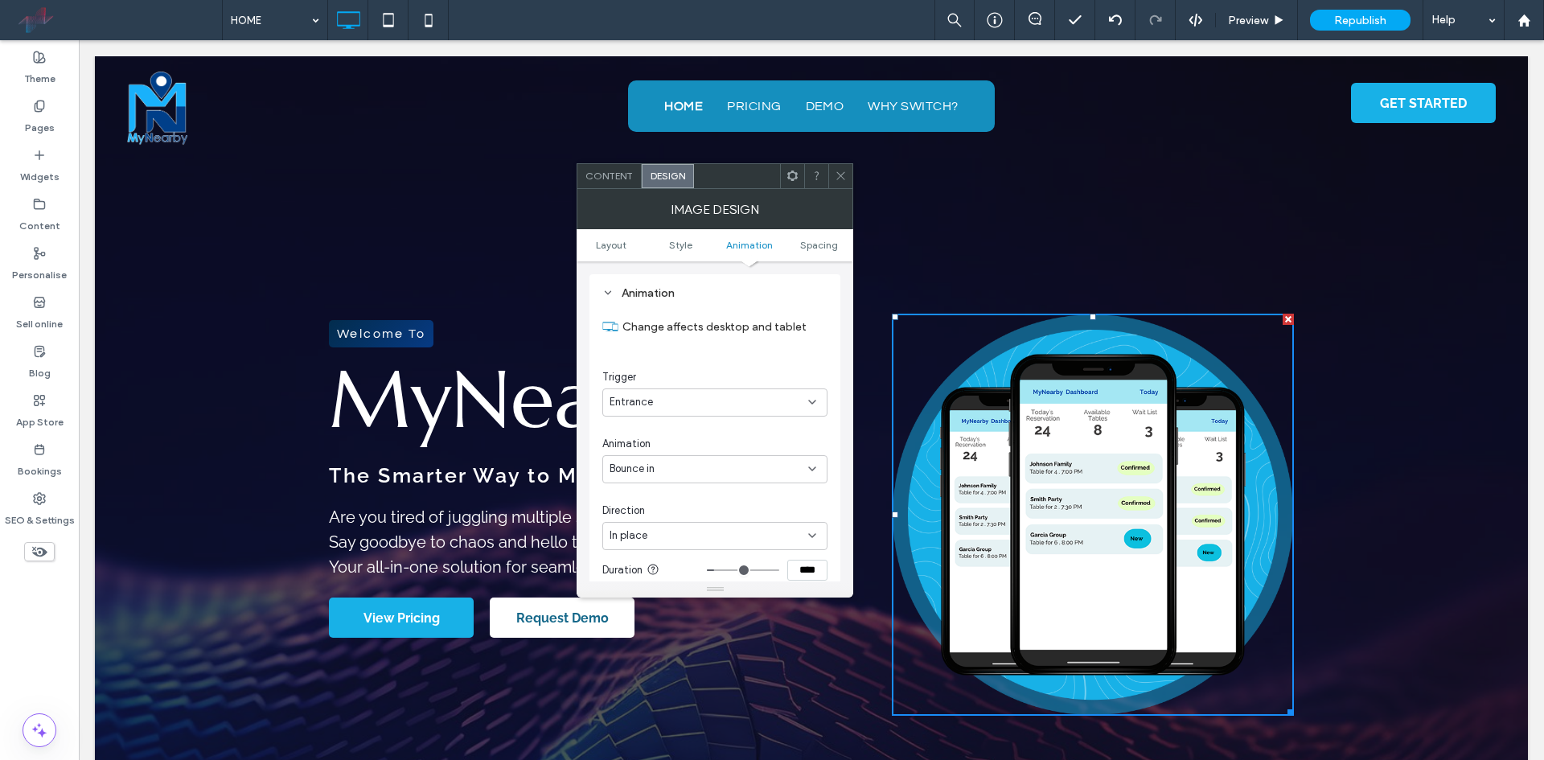
click at [690, 467] on div "Bounce in" at bounding box center [708, 469] width 199 height 16
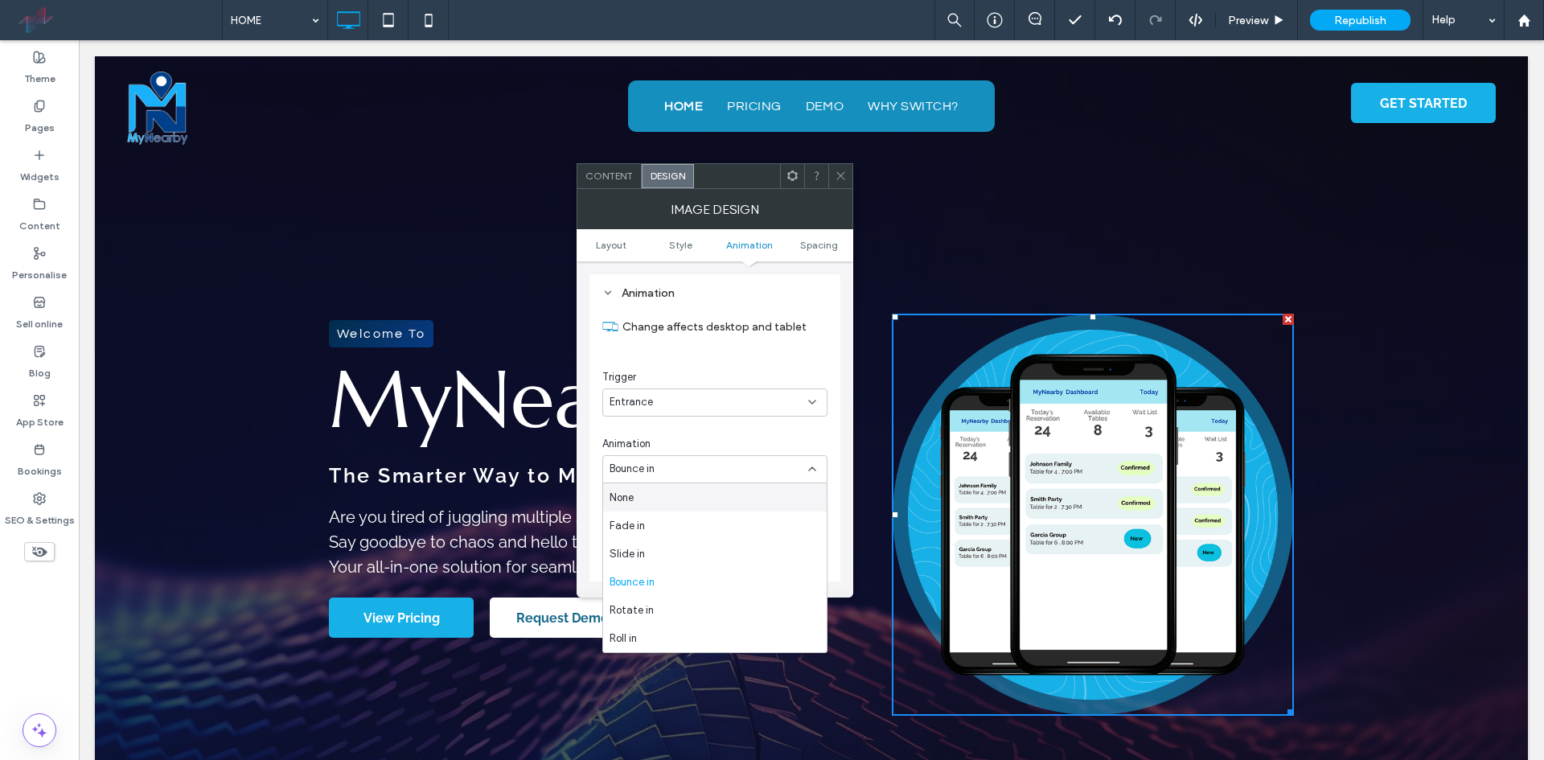
click at [700, 502] on div "None" at bounding box center [715, 497] width 224 height 28
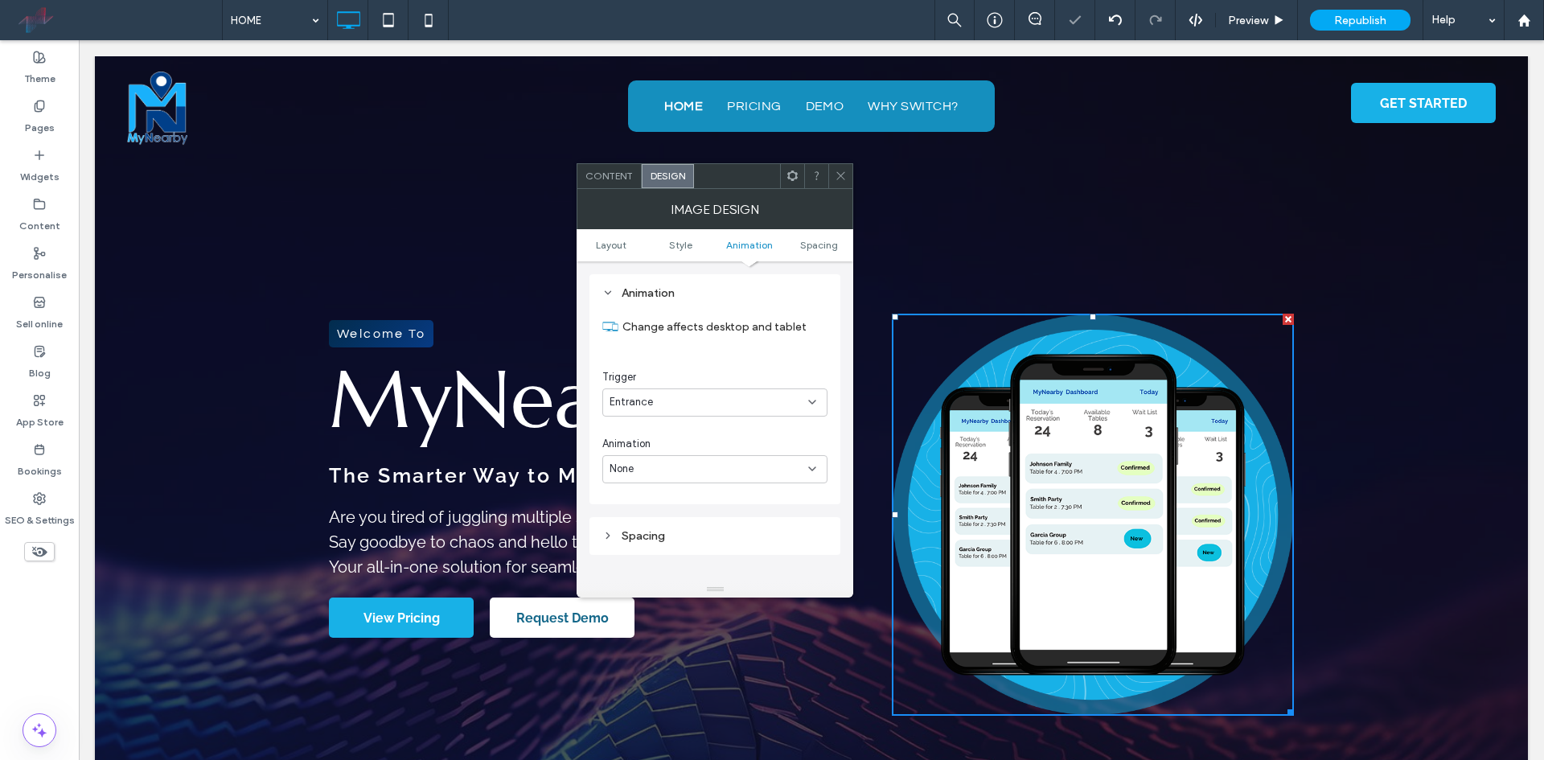
click at [718, 404] on div "Entrance" at bounding box center [708, 402] width 199 height 16
click at [716, 430] on div "None" at bounding box center [715, 431] width 224 height 28
click at [843, 174] on use at bounding box center [841, 176] width 8 height 8
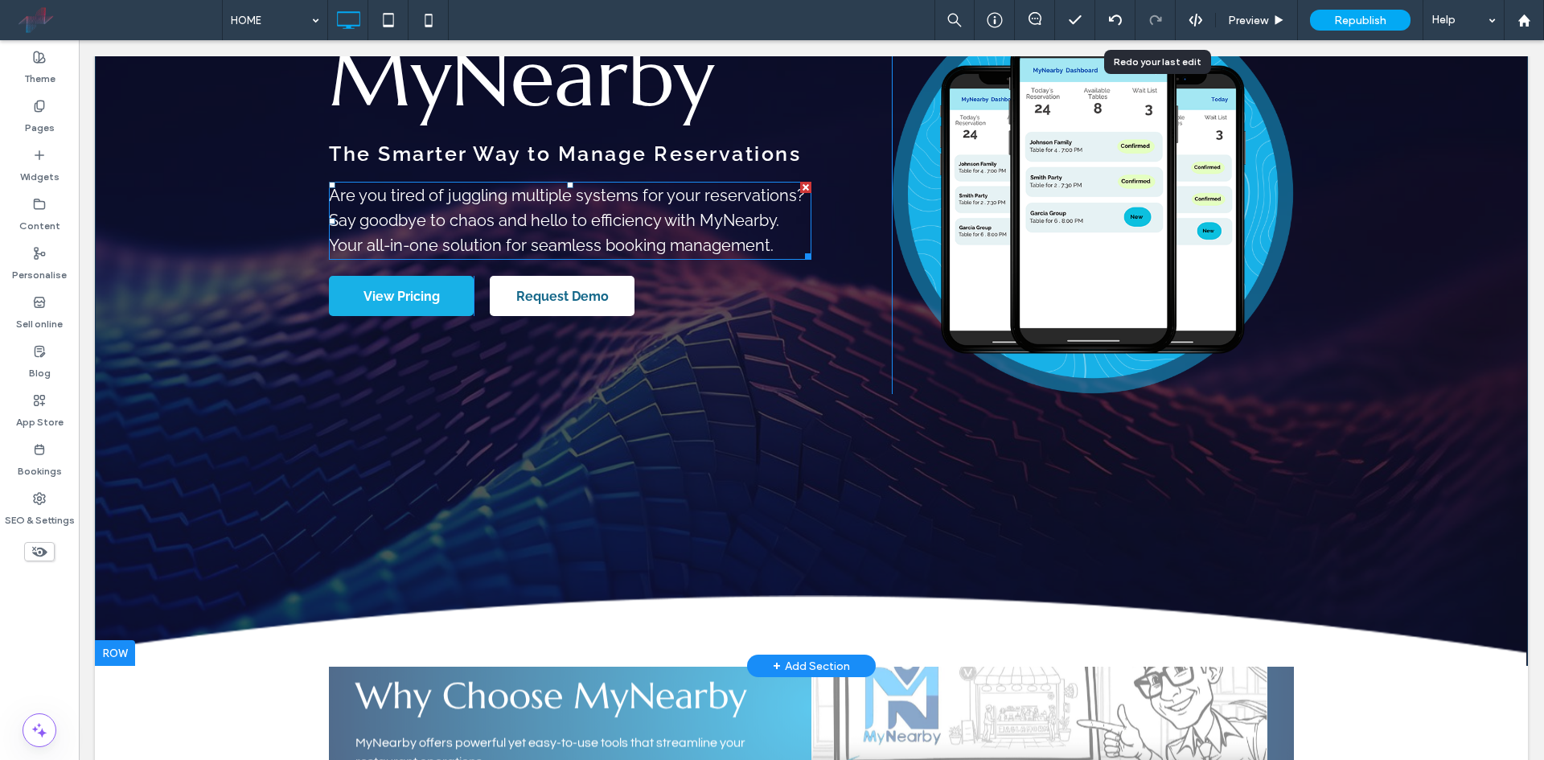
scroll to position [0, 0]
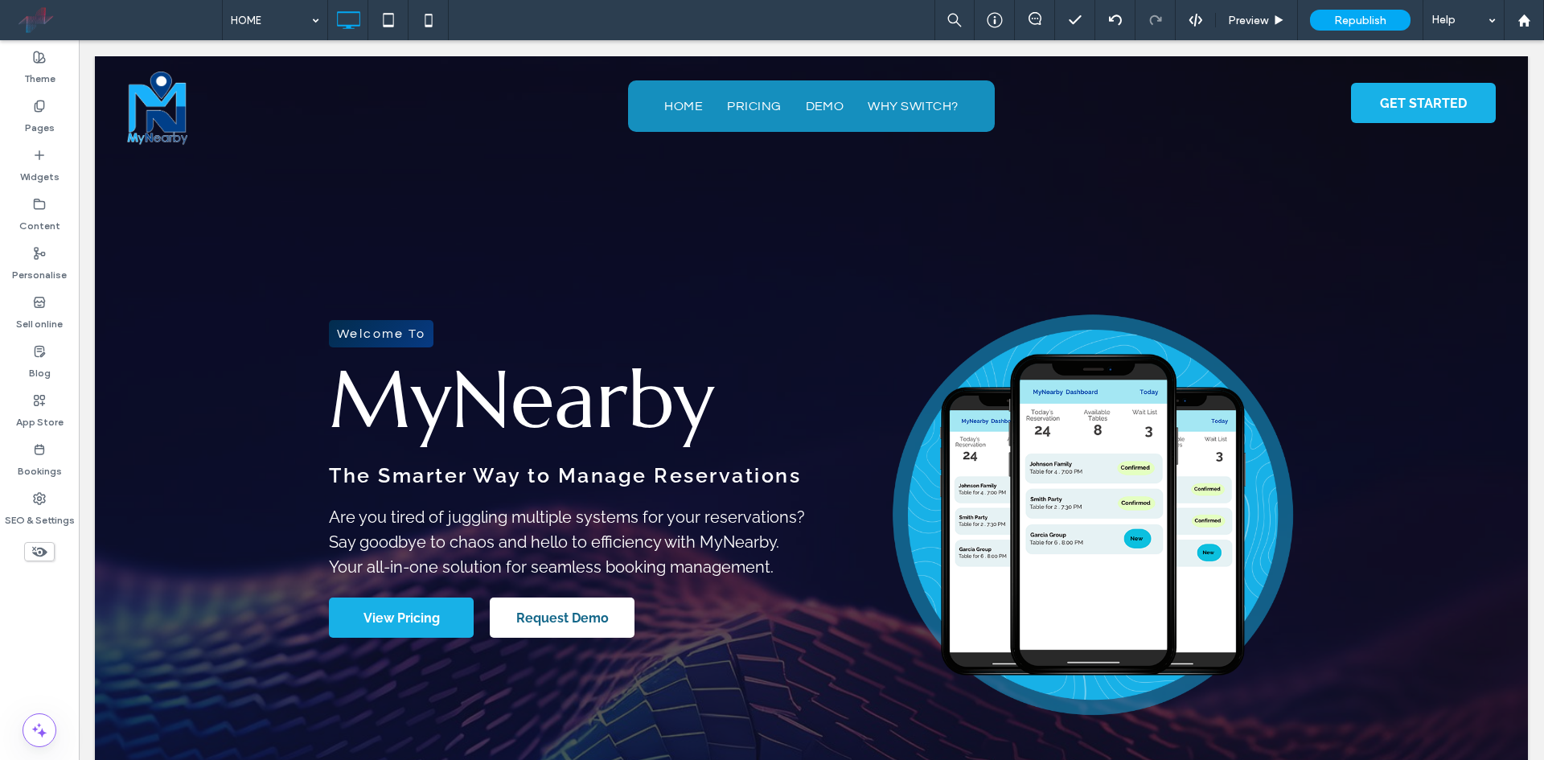
click at [1199, 14] on icon at bounding box center [1195, 20] width 14 height 14
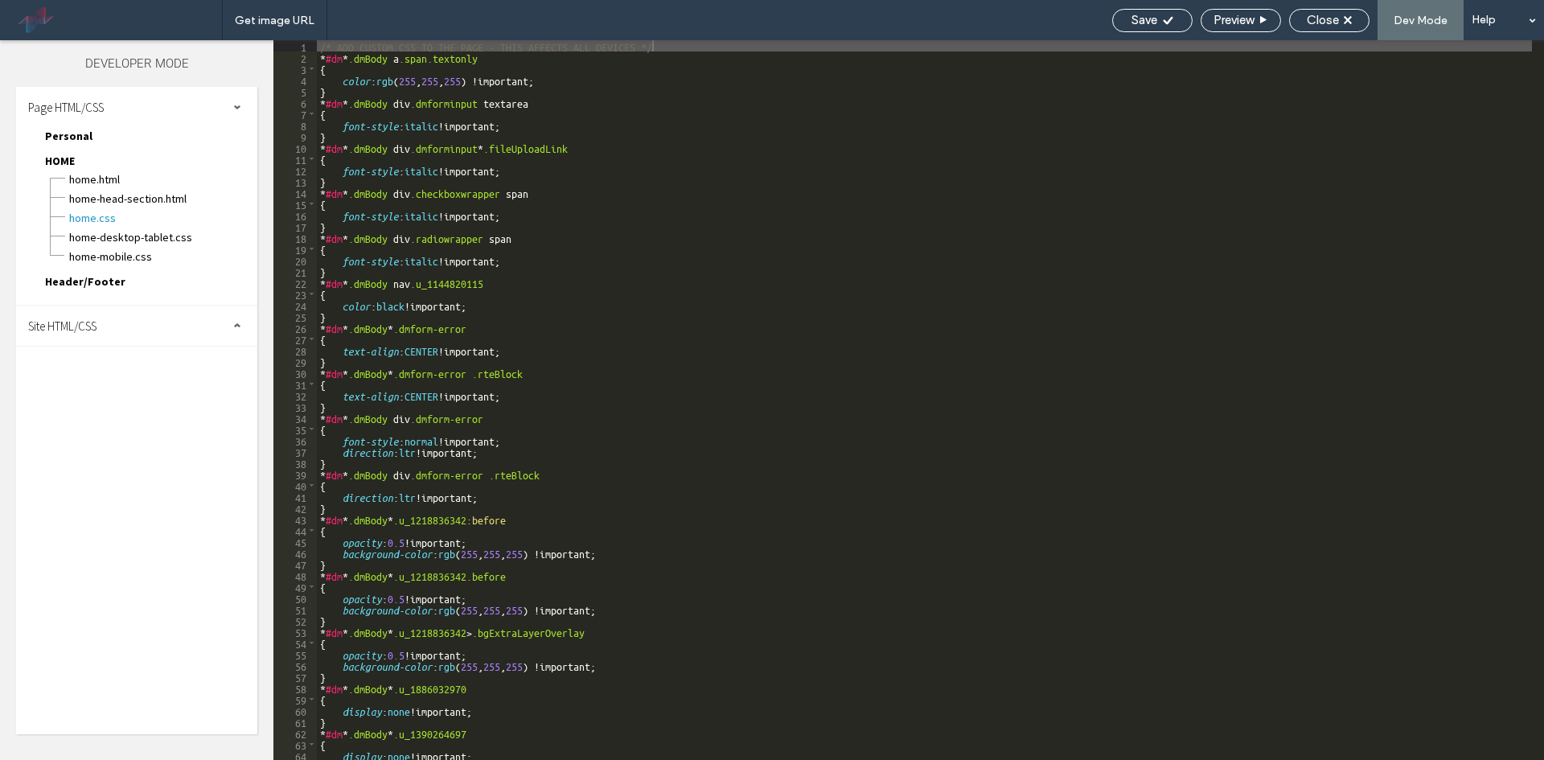
drag, startPoint x: 136, startPoint y: 320, endPoint x: 131, endPoint y: 335, distance: 16.0
click at [136, 320] on div "Site HTML/CSS" at bounding box center [136, 326] width 241 height 40
click at [134, 402] on span "site.css" at bounding box center [166, 396] width 183 height 16
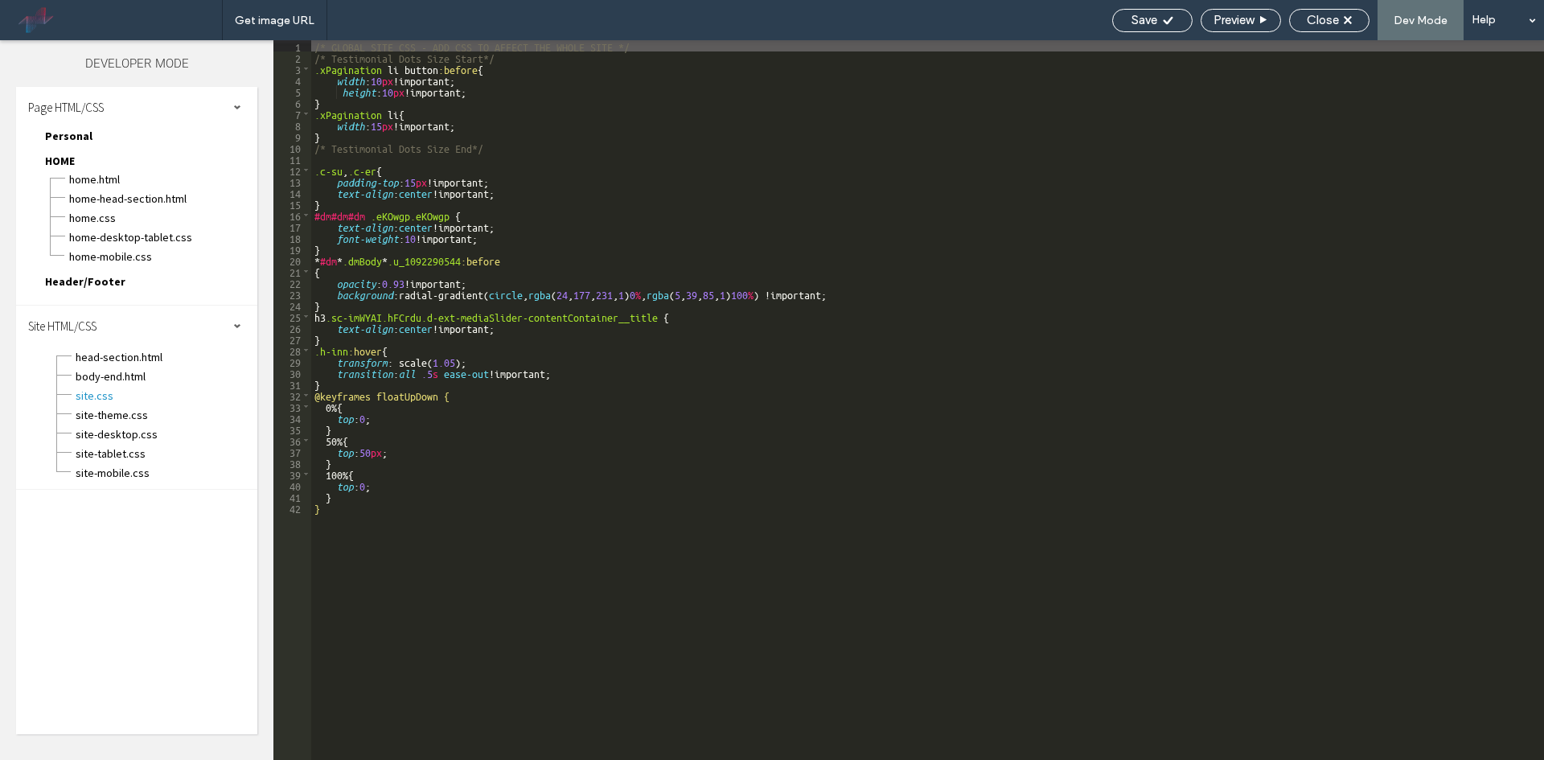
click at [369, 452] on div "/* GLOBAL SITE CSS - ADD CSS TO AFFECT THE WHOLE SITE */ /* Testimonial Dots Si…" at bounding box center [927, 411] width 1233 height 742
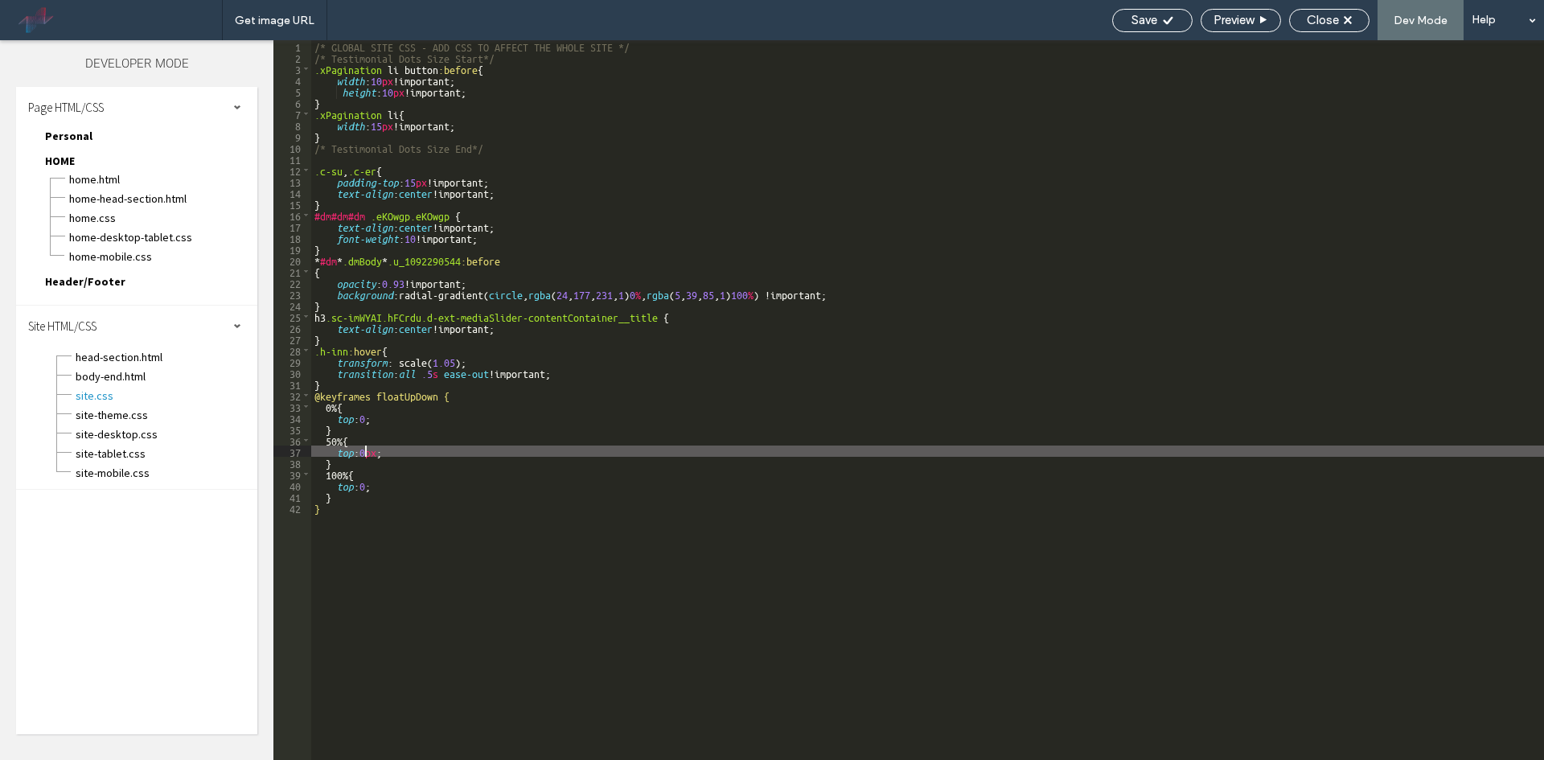
click at [367, 414] on div "/* GLOBAL SITE CSS - ADD CSS TO AFFECT THE WHOLE SITE */ /* Testimonial Dots Si…" at bounding box center [927, 411] width 1233 height 742
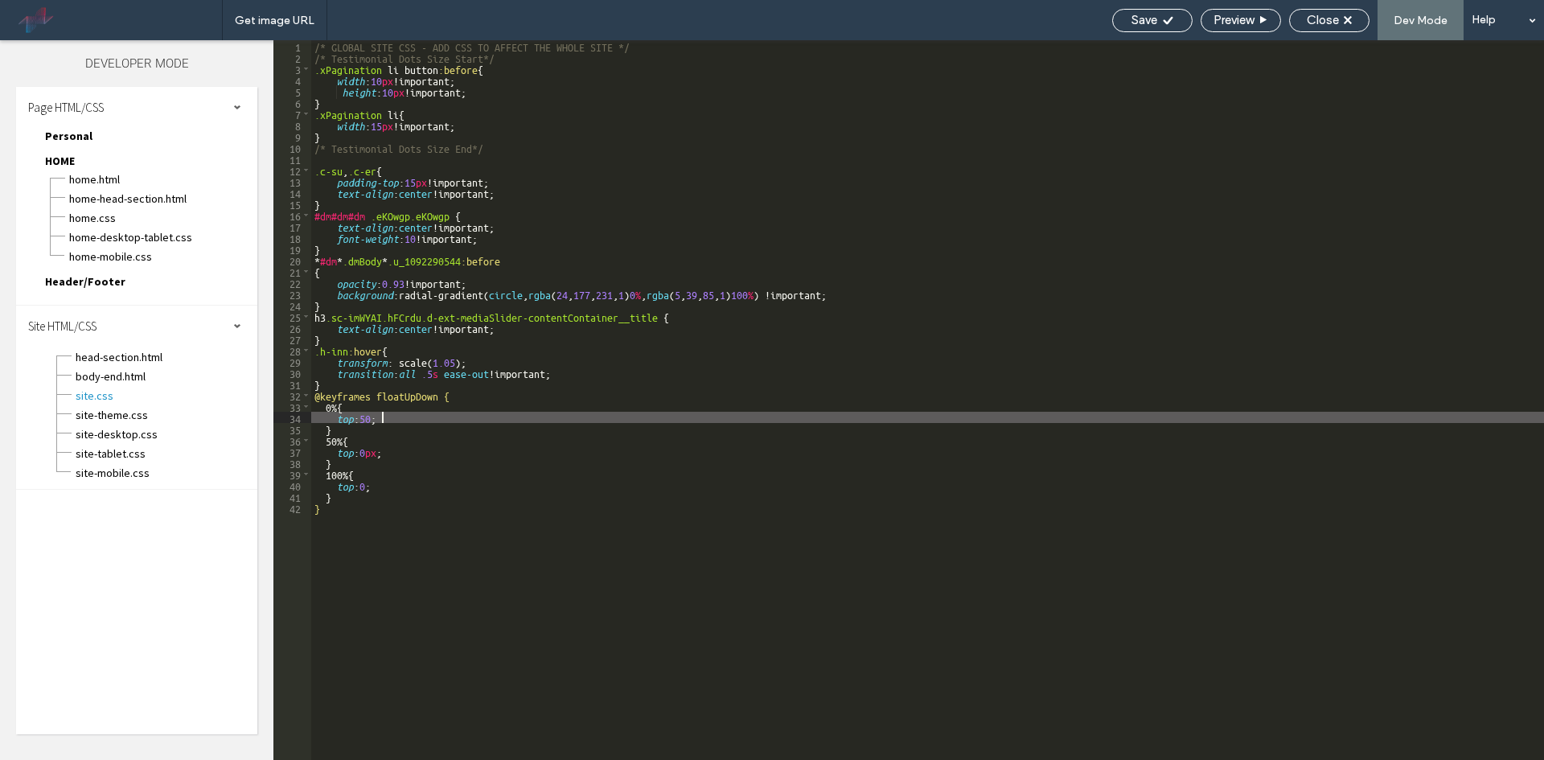
click at [380, 418] on div "/* GLOBAL SITE CSS - ADD CSS TO AFFECT THE WHOLE SITE */ /* Testimonial Dots Si…" at bounding box center [927, 411] width 1233 height 742
click at [365, 449] on div "/* GLOBAL SITE CSS - ADD CSS TO AFFECT THE WHOLE SITE */ /* Testimonial Dots Si…" at bounding box center [927, 411] width 1233 height 742
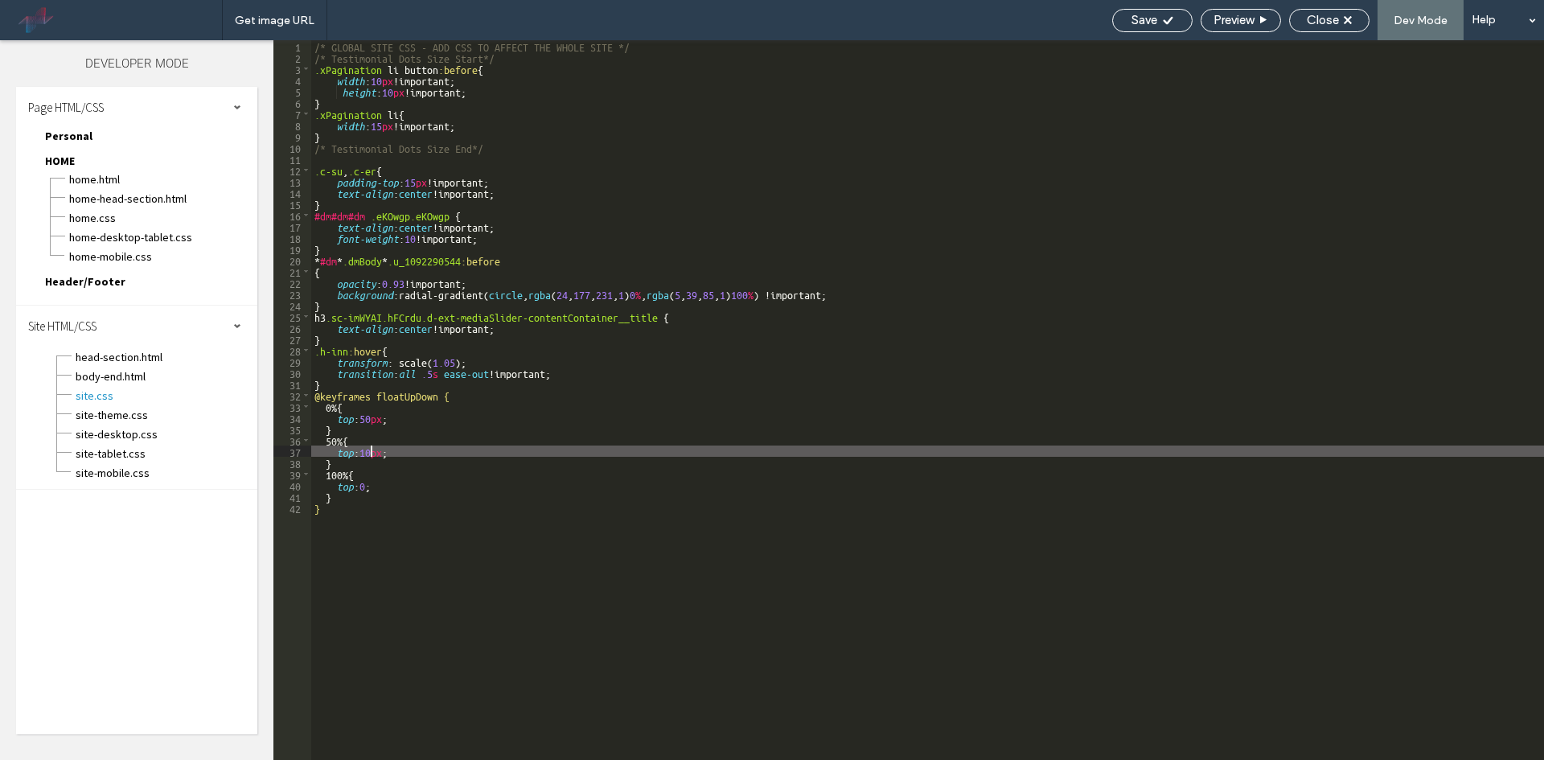
type textarea "**"
click at [1146, 24] on span "Save" at bounding box center [1144, 20] width 26 height 14
click at [1309, 22] on span "Close" at bounding box center [1323, 20] width 32 height 14
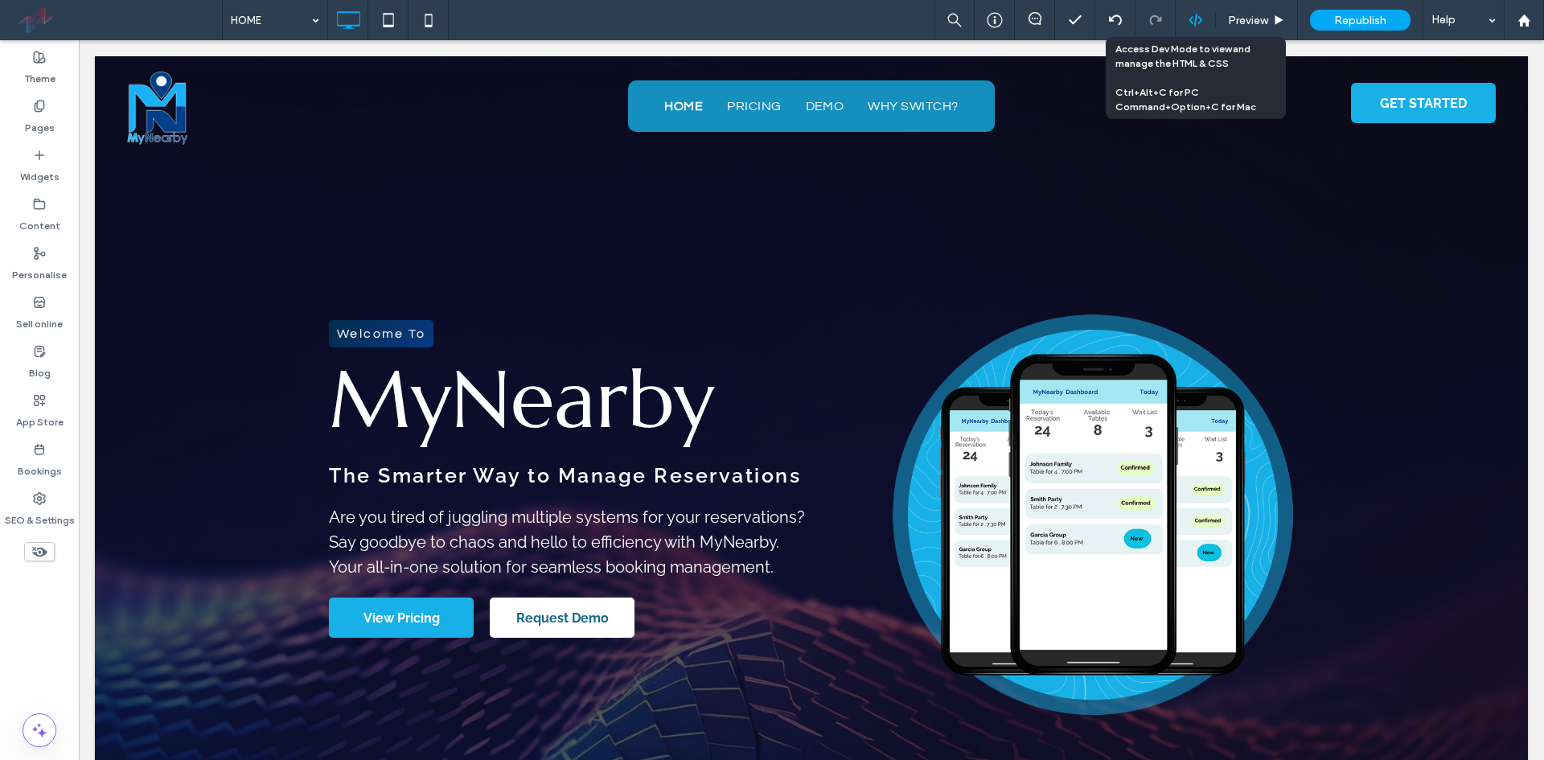
click at [1196, 21] on icon at bounding box center [1195, 20] width 14 height 14
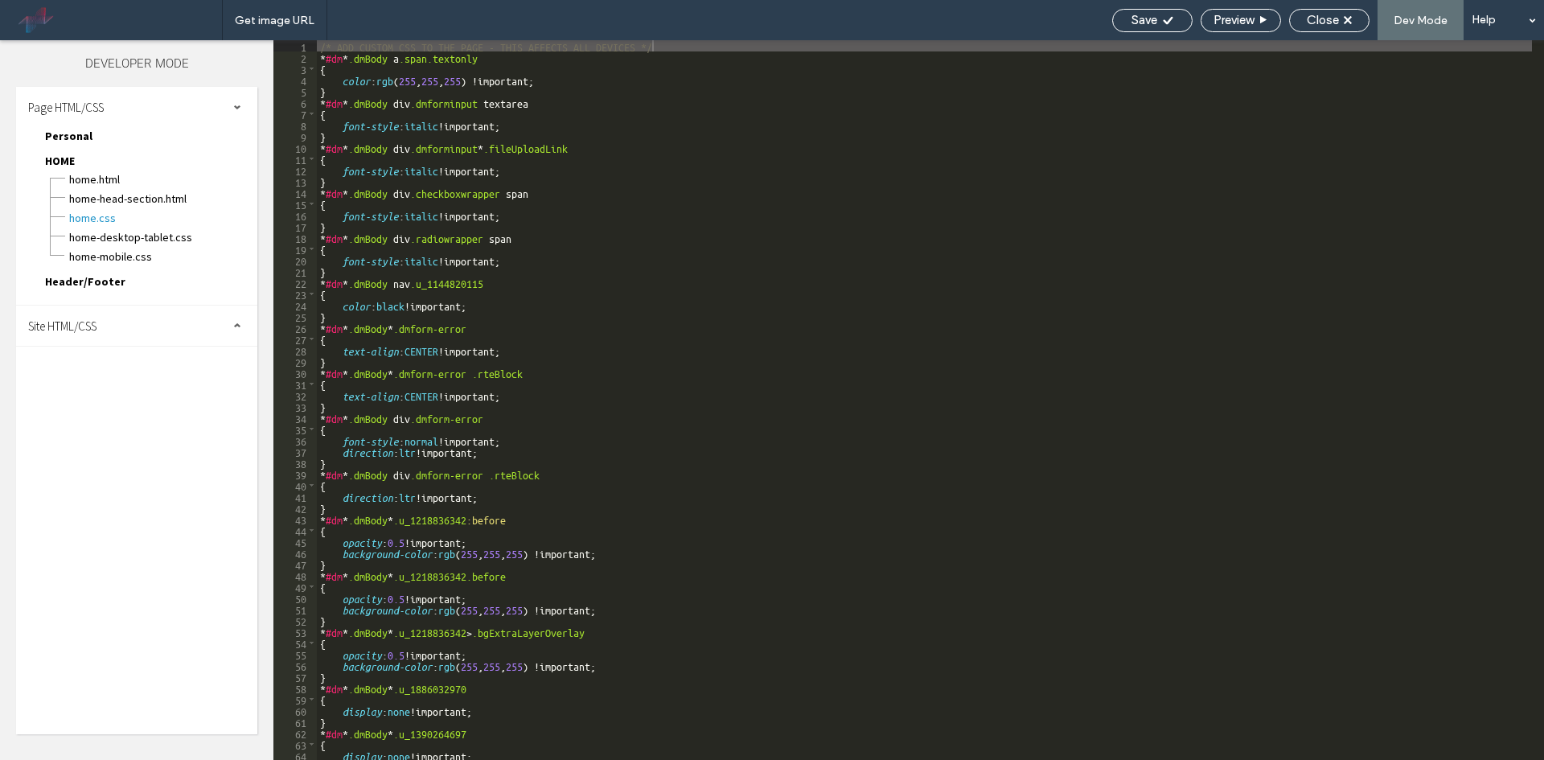
click at [76, 329] on span "Site HTML/CSS" at bounding box center [62, 325] width 68 height 15
click at [137, 402] on span "site.css" at bounding box center [166, 396] width 183 height 16
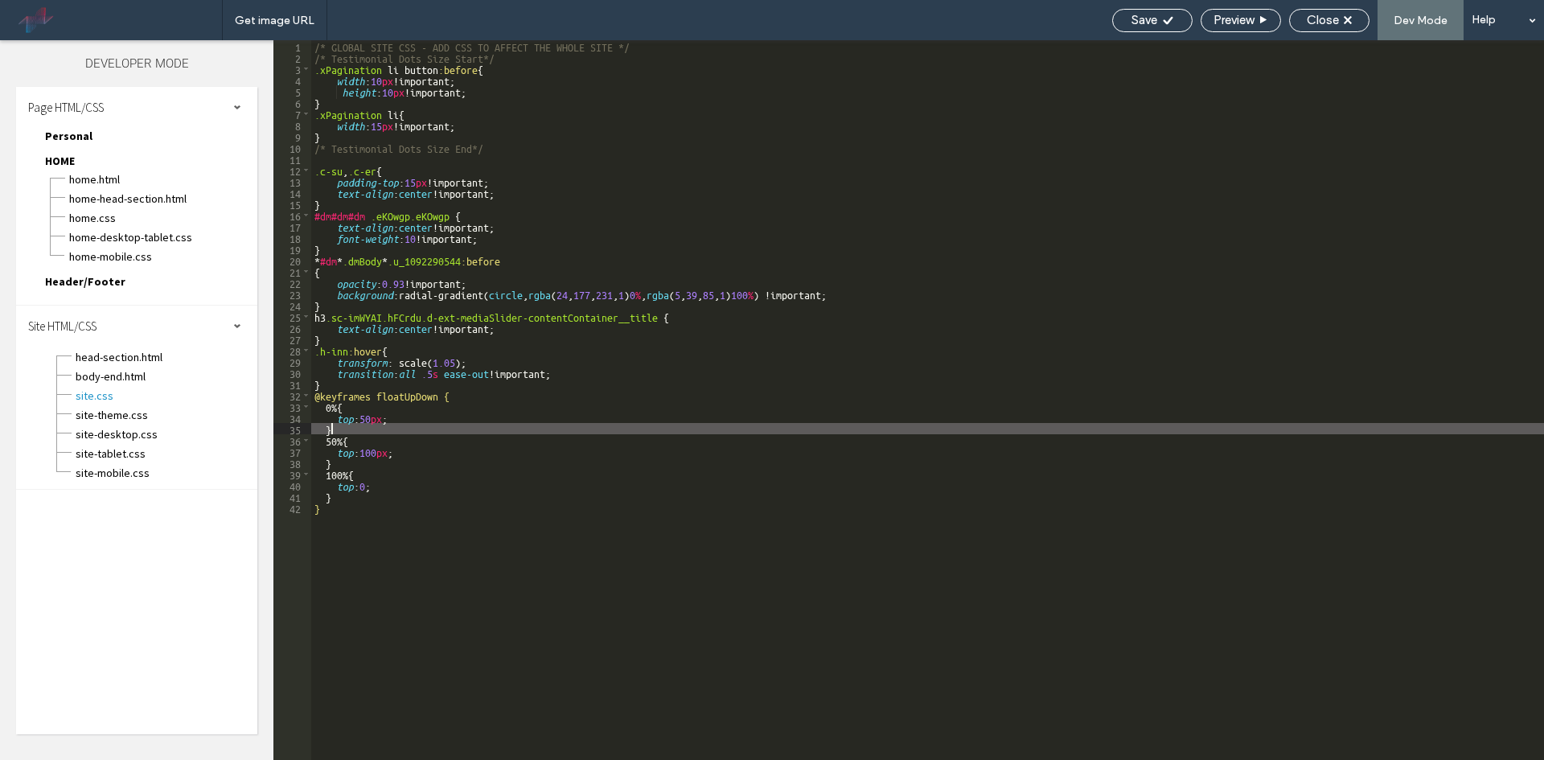
click at [367, 423] on div "/* GLOBAL SITE CSS - ADD CSS TO AFFECT THE WHOLE SITE */ /* Testimonial Dots Si…" at bounding box center [927, 411] width 1233 height 742
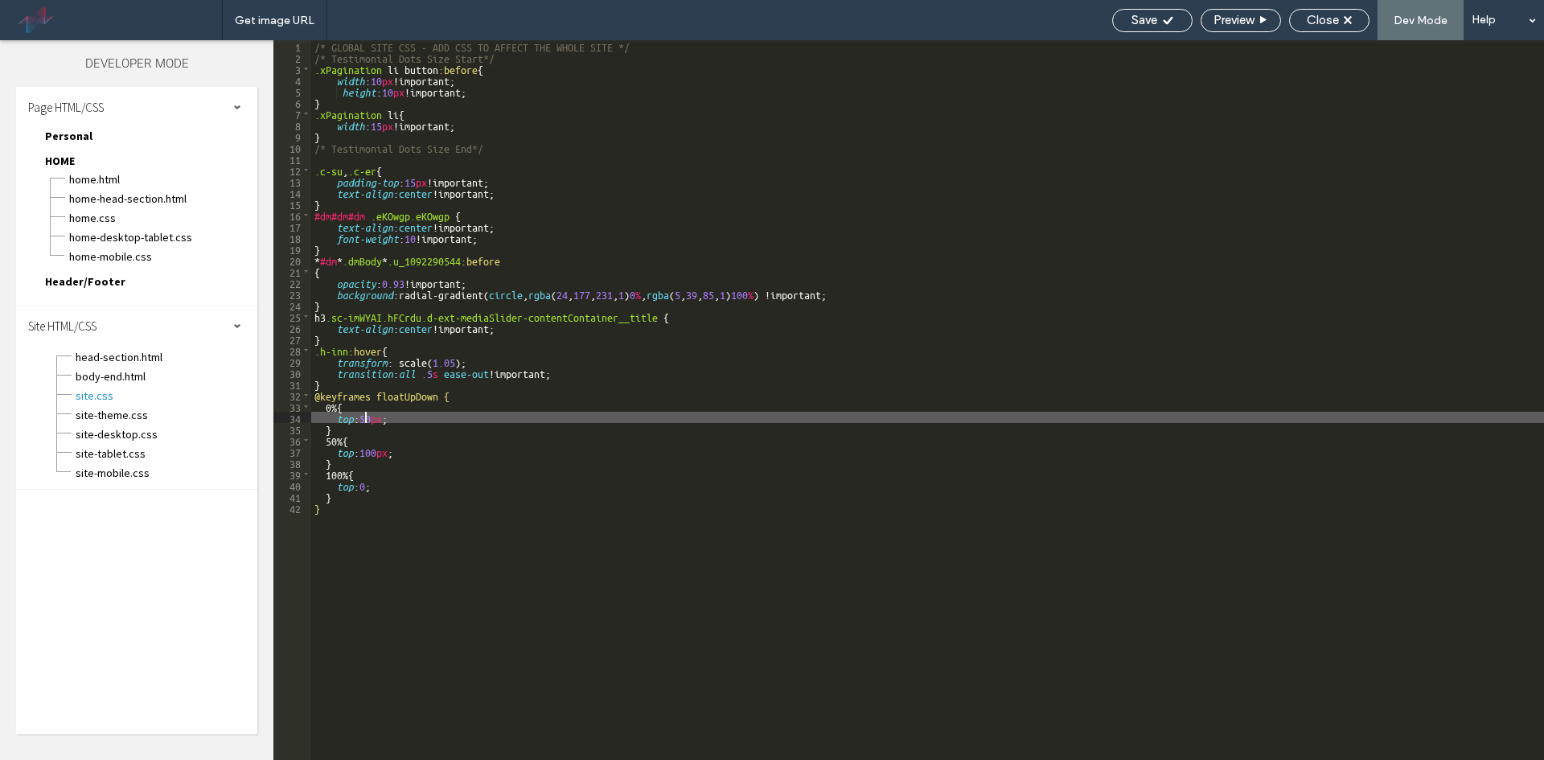
click at [367, 417] on div "/* GLOBAL SITE CSS - ADD CSS TO AFFECT THE WHOLE SITE */ /* Testimonial Dots Si…" at bounding box center [927, 411] width 1233 height 742
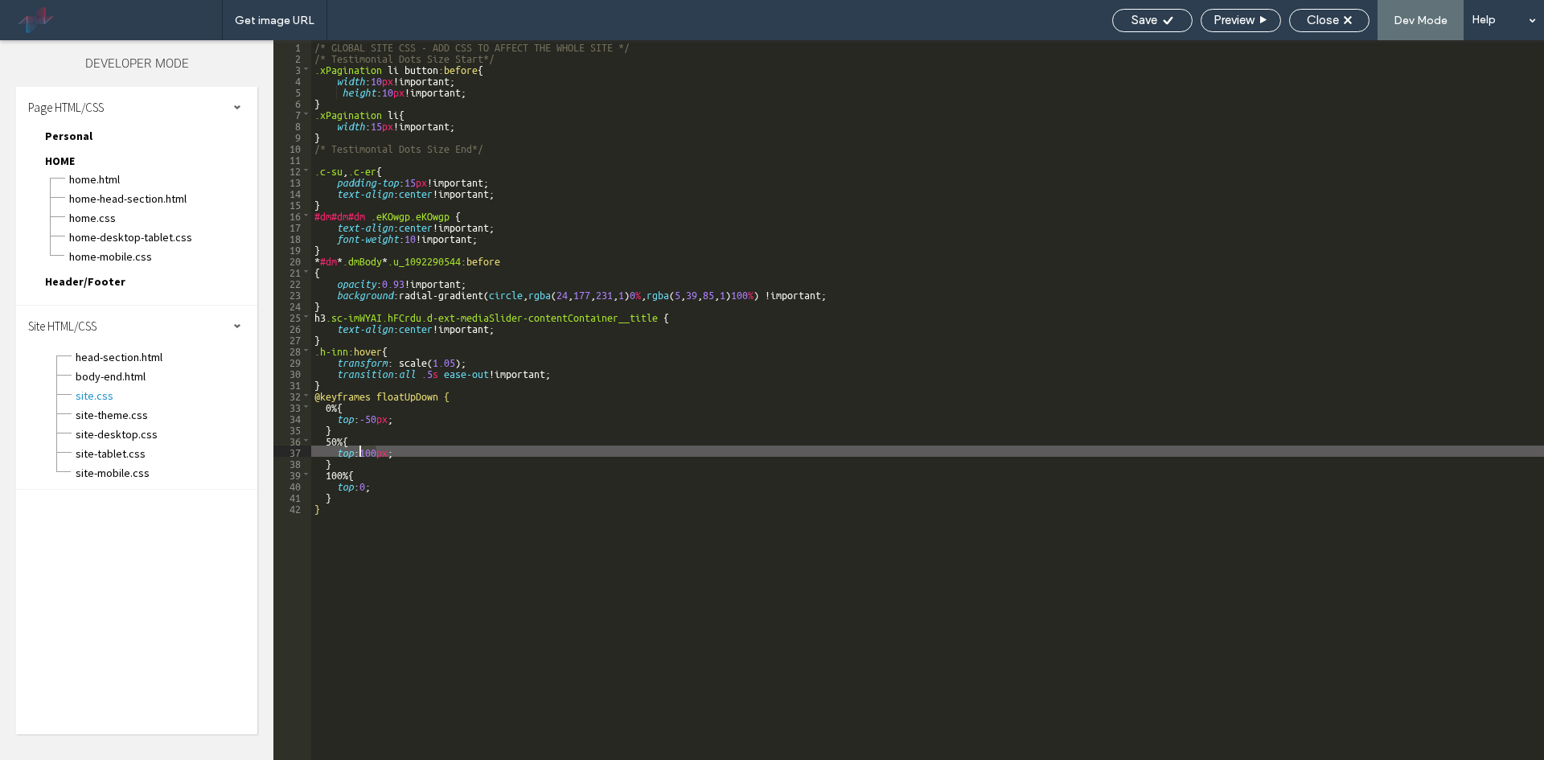
drag, startPoint x: 376, startPoint y: 453, endPoint x: 361, endPoint y: 451, distance: 15.4
click at [361, 451] on div "/* GLOBAL SITE CSS - ADD CSS TO AFFECT THE WHOLE SITE */ /* Testimonial Dots Si…" at bounding box center [927, 411] width 1233 height 742
click at [375, 458] on div "/* GLOBAL SITE CSS - ADD CSS TO AFFECT THE WHOLE SITE */ /* Testimonial Dots Si…" at bounding box center [927, 411] width 1233 height 742
click at [375, 453] on div "/* GLOBAL SITE CSS - ADD CSS TO AFFECT THE WHOLE SITE */ /* Testimonial Dots Si…" at bounding box center [927, 411] width 1233 height 742
click at [1139, 17] on span "Save" at bounding box center [1144, 20] width 26 height 14
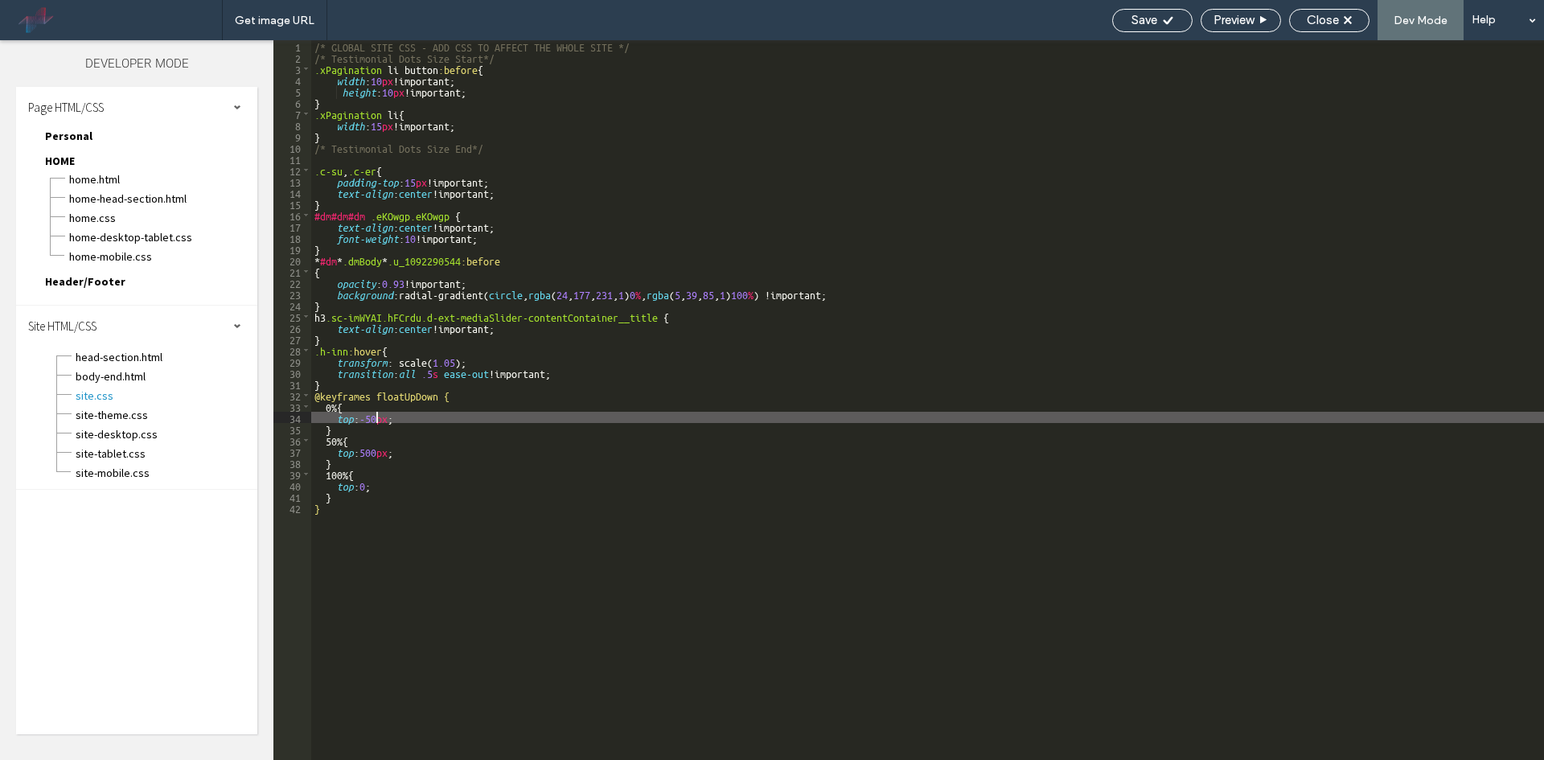
click at [378, 414] on div "/* GLOBAL SITE CSS - ADD CSS TO AFFECT THE WHOLE SITE */ /* Testimonial Dots Si…" at bounding box center [927, 411] width 1233 height 742
click at [1138, 14] on span "Save" at bounding box center [1144, 20] width 26 height 14
drag, startPoint x: 386, startPoint y: 422, endPoint x: 386, endPoint y: 435, distance: 12.9
click at [386, 423] on div "/* GLOBAL SITE CSS - ADD CSS TO AFFECT THE WHOLE SITE */ /* Testimonial Dots Si…" at bounding box center [927, 411] width 1233 height 742
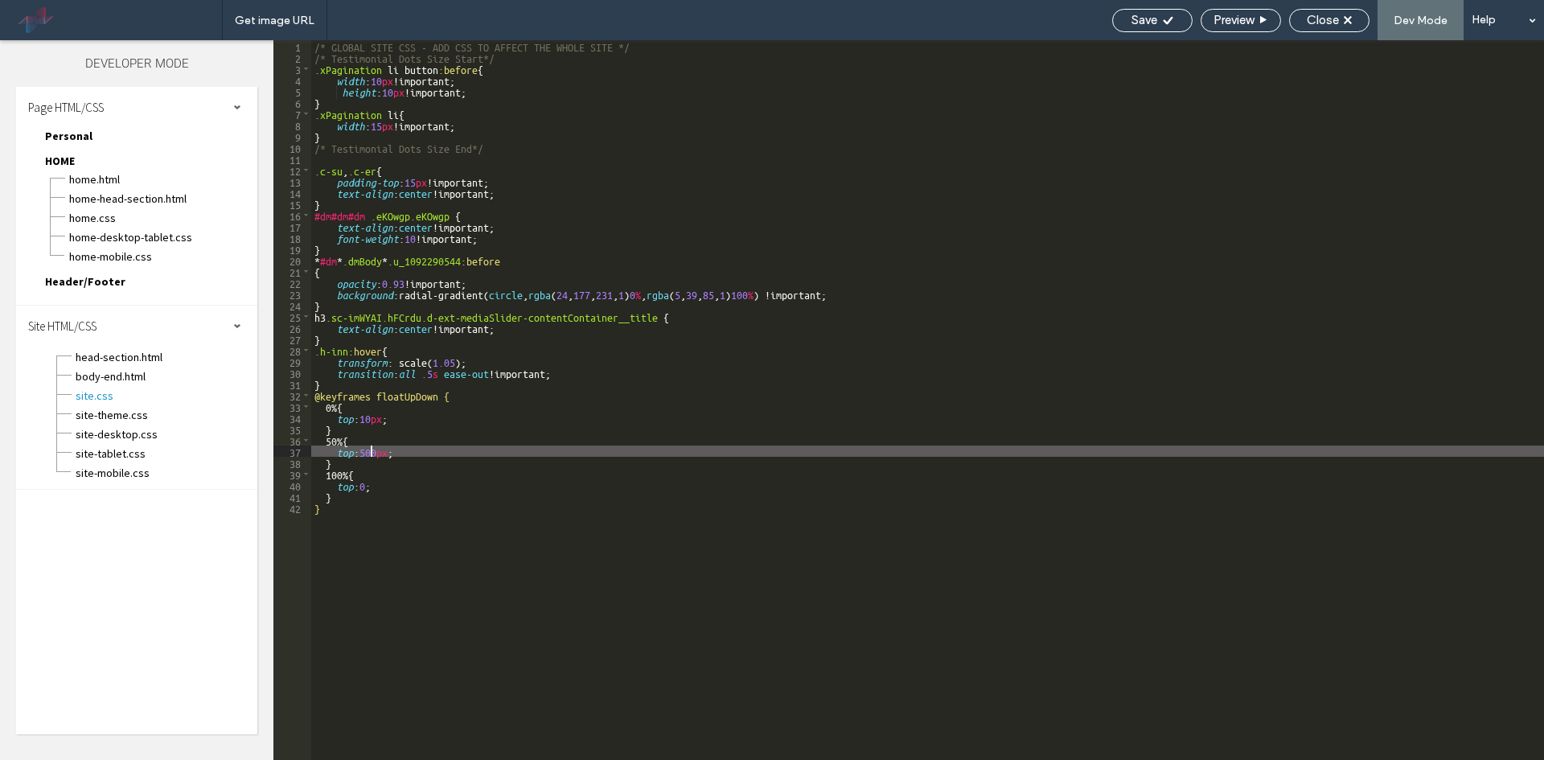
click at [373, 454] on div "/* GLOBAL SITE CSS - ADD CSS TO AFFECT THE WHOLE SITE */ /* Testimonial Dots Si…" at bounding box center [927, 411] width 1233 height 742
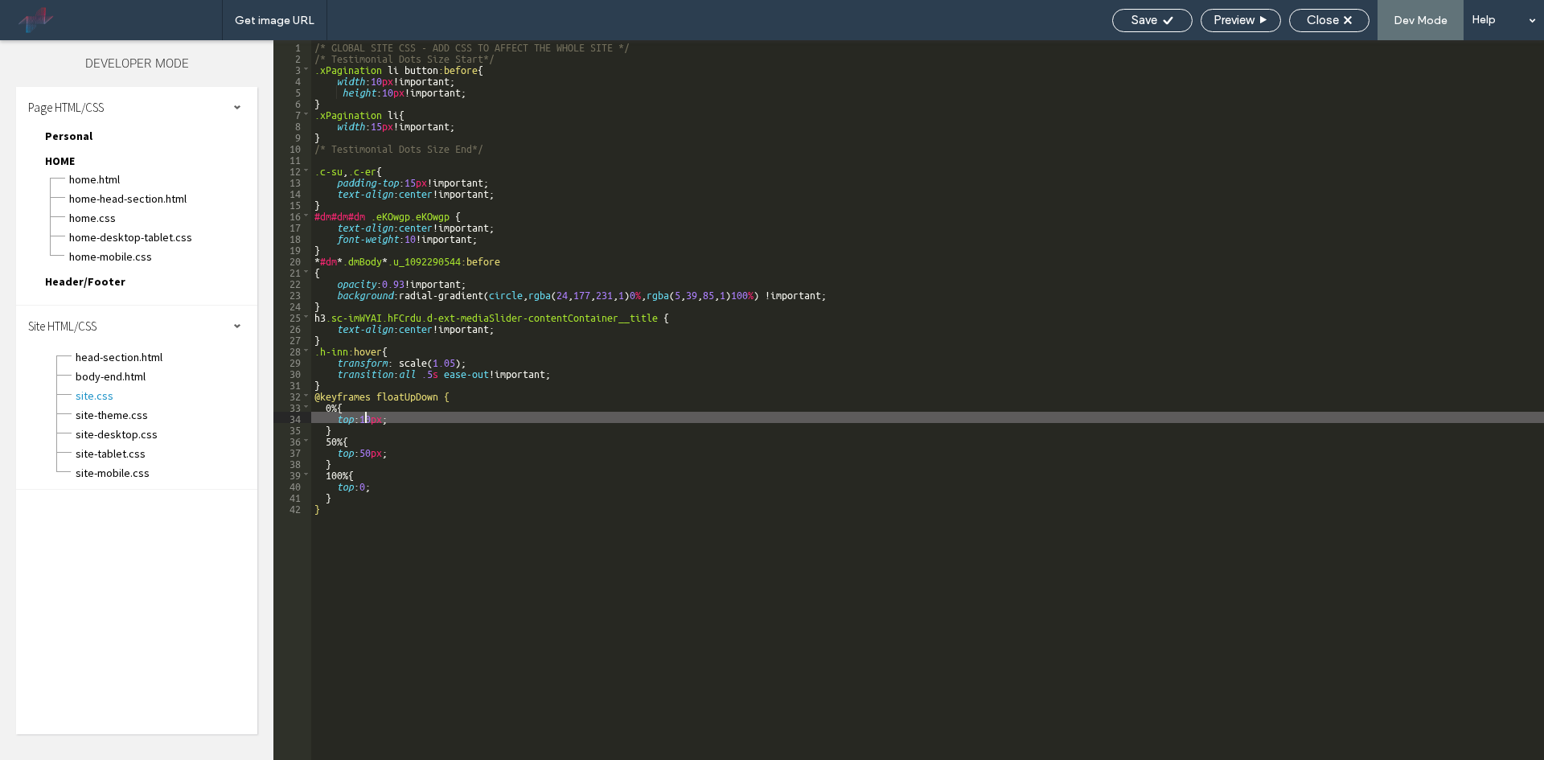
click at [365, 414] on div "/* GLOBAL SITE CSS - ADD CSS TO AFFECT THE WHOLE SITE */ /* Testimonial Dots Si…" at bounding box center [927, 411] width 1233 height 742
drag, startPoint x: 1115, startPoint y: 19, endPoint x: 1082, endPoint y: 23, distance: 33.1
click at [1117, 17] on div "Save" at bounding box center [1152, 20] width 79 height 14
click at [377, 420] on div "/* GLOBAL SITE CSS - ADD CSS TO AFFECT THE WHOLE SITE */ /* Testimonial Dots Si…" at bounding box center [927, 411] width 1233 height 742
click at [371, 453] on div "/* GLOBAL SITE CSS - ADD CSS TO AFFECT THE WHOLE SITE */ /* Testimonial Dots Si…" at bounding box center [927, 411] width 1233 height 742
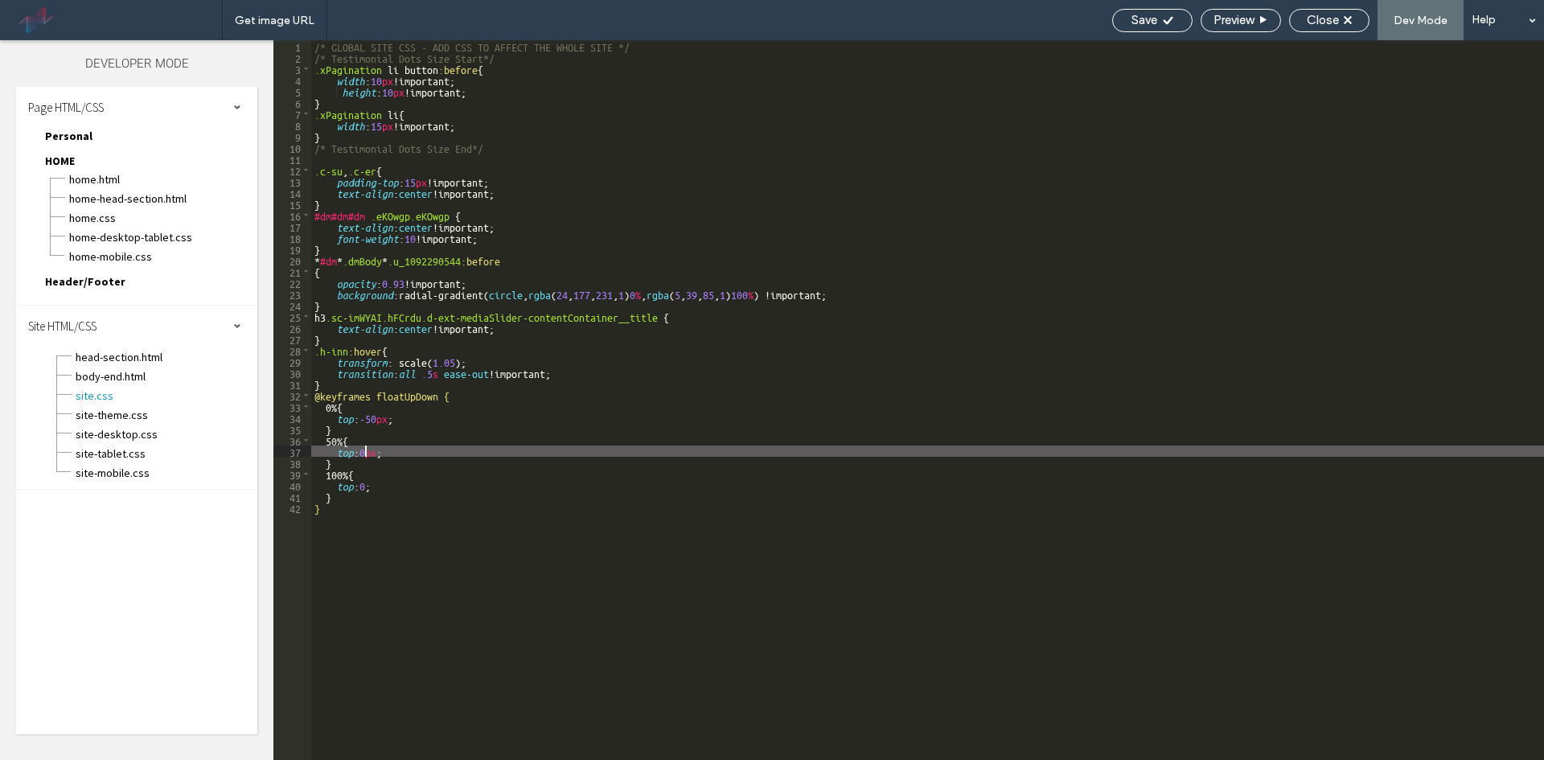
type textarea "**"
drag, startPoint x: 1139, startPoint y: 23, endPoint x: 940, endPoint y: 34, distance: 198.9
click at [1139, 23] on span "Save" at bounding box center [1144, 20] width 26 height 14
click at [379, 421] on div "/* GLOBAL SITE CSS - ADD CSS TO AFFECT THE WHOLE SITE */ /* Testimonial Dots Si…" at bounding box center [927, 411] width 1233 height 742
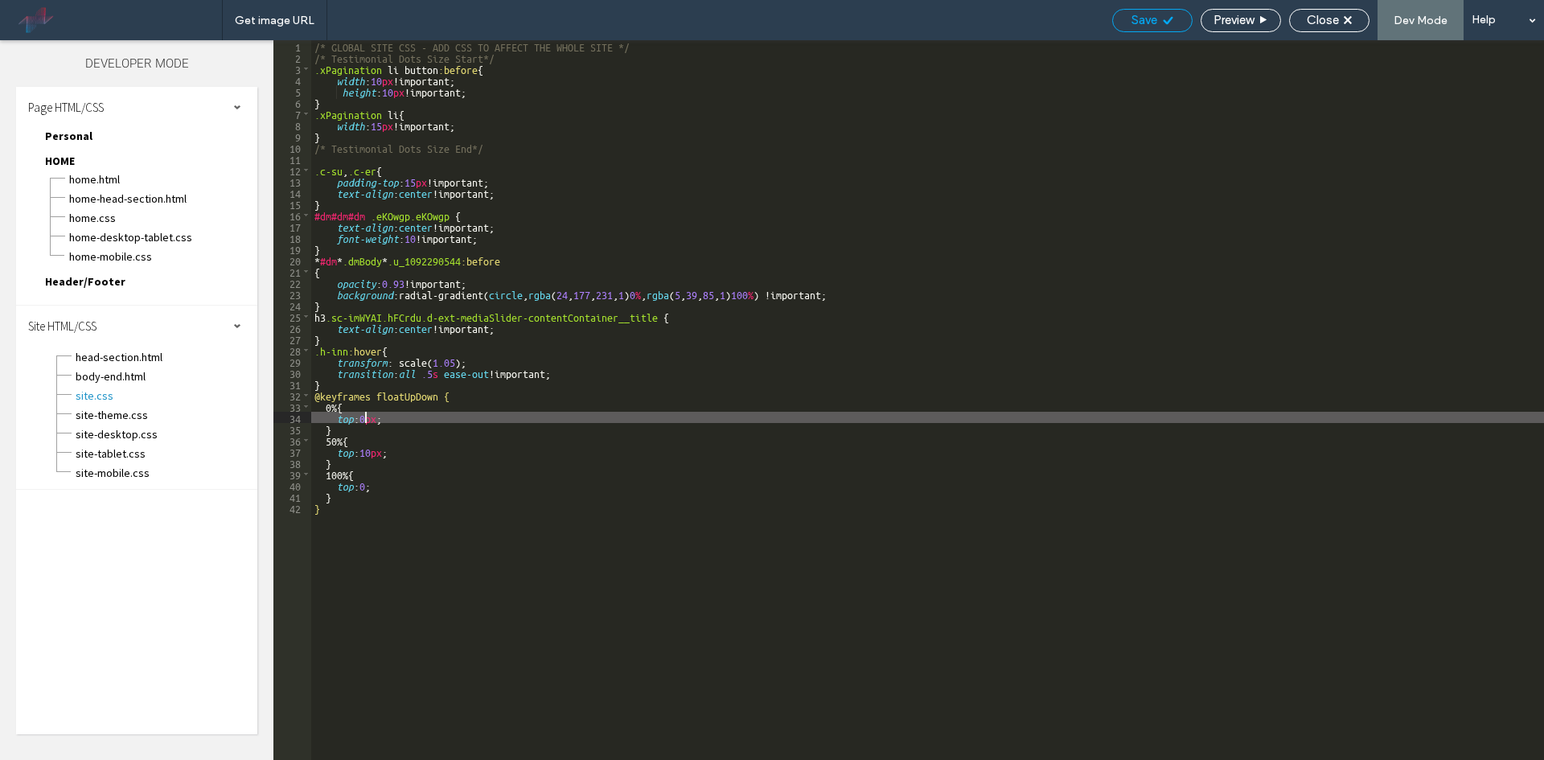
click at [1128, 30] on div "Save" at bounding box center [1152, 20] width 80 height 23
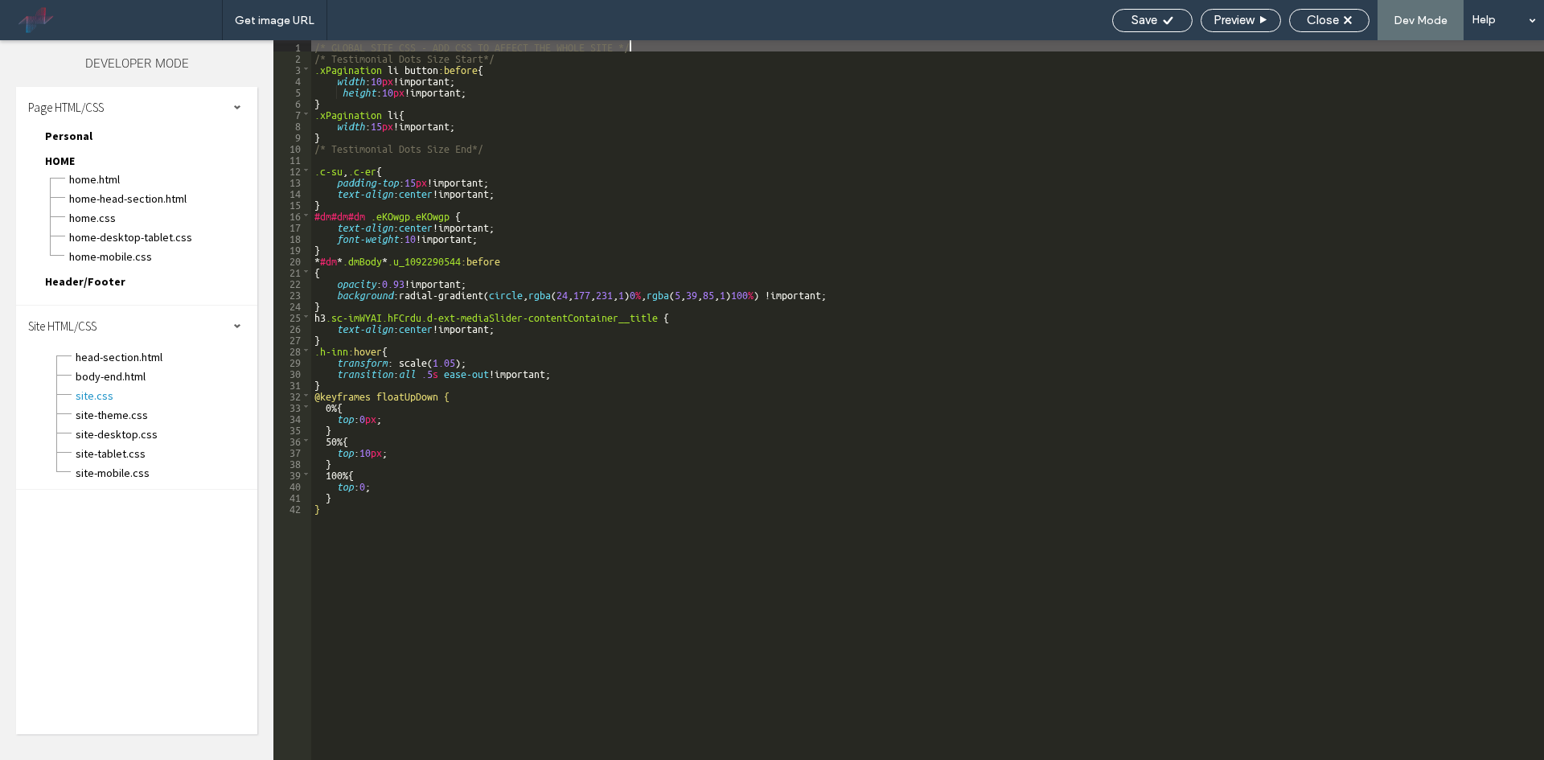
click at [1151, 41] on div "/* GLOBAL SITE CSS - ADD CSS TO AFFECT THE WHOLE SITE */ /* Testimonial Dots Si…" at bounding box center [927, 411] width 1233 height 742
click at [1148, 11] on div "Save" at bounding box center [1152, 20] width 80 height 23
click at [372, 457] on div "/* GLOBAL SITE CSS - ADD CSS TO AFFECT THE WHOLE SITE */ /* Testimonial Dots Si…" at bounding box center [927, 411] width 1233 height 742
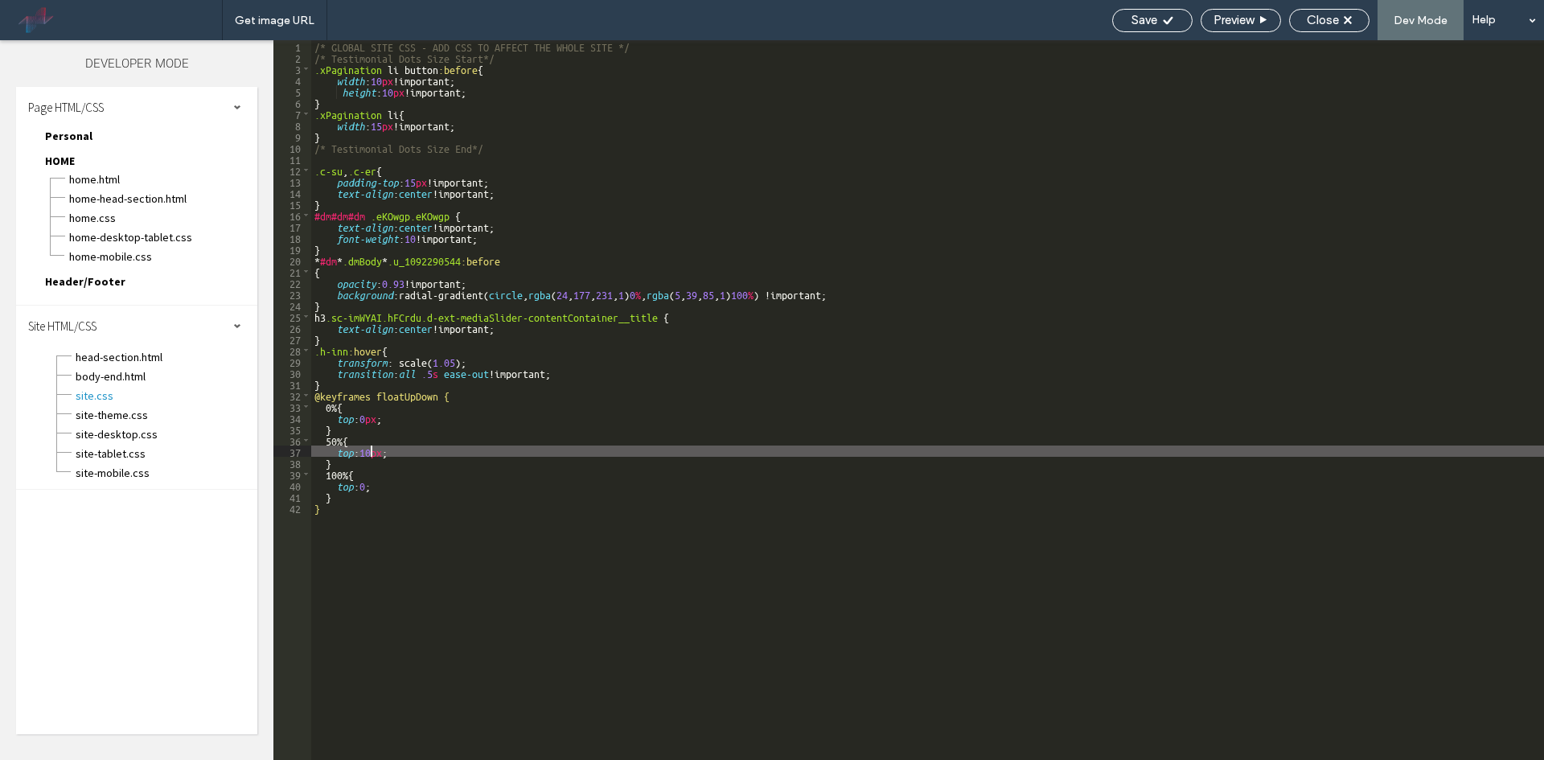
click at [371, 451] on div "/* GLOBAL SITE CSS - ADD CSS TO AFFECT THE WHOLE SITE */ /* Testimonial Dots Si…" at bounding box center [927, 411] width 1233 height 742
type textarea "**"
click at [1151, 33] on div "Save Preview Close Dev Mode Help" at bounding box center [1324, 20] width 440 height 40
click at [1144, 14] on span "Save" at bounding box center [1144, 20] width 26 height 14
click at [1299, 21] on div "Close" at bounding box center [1329, 20] width 79 height 14
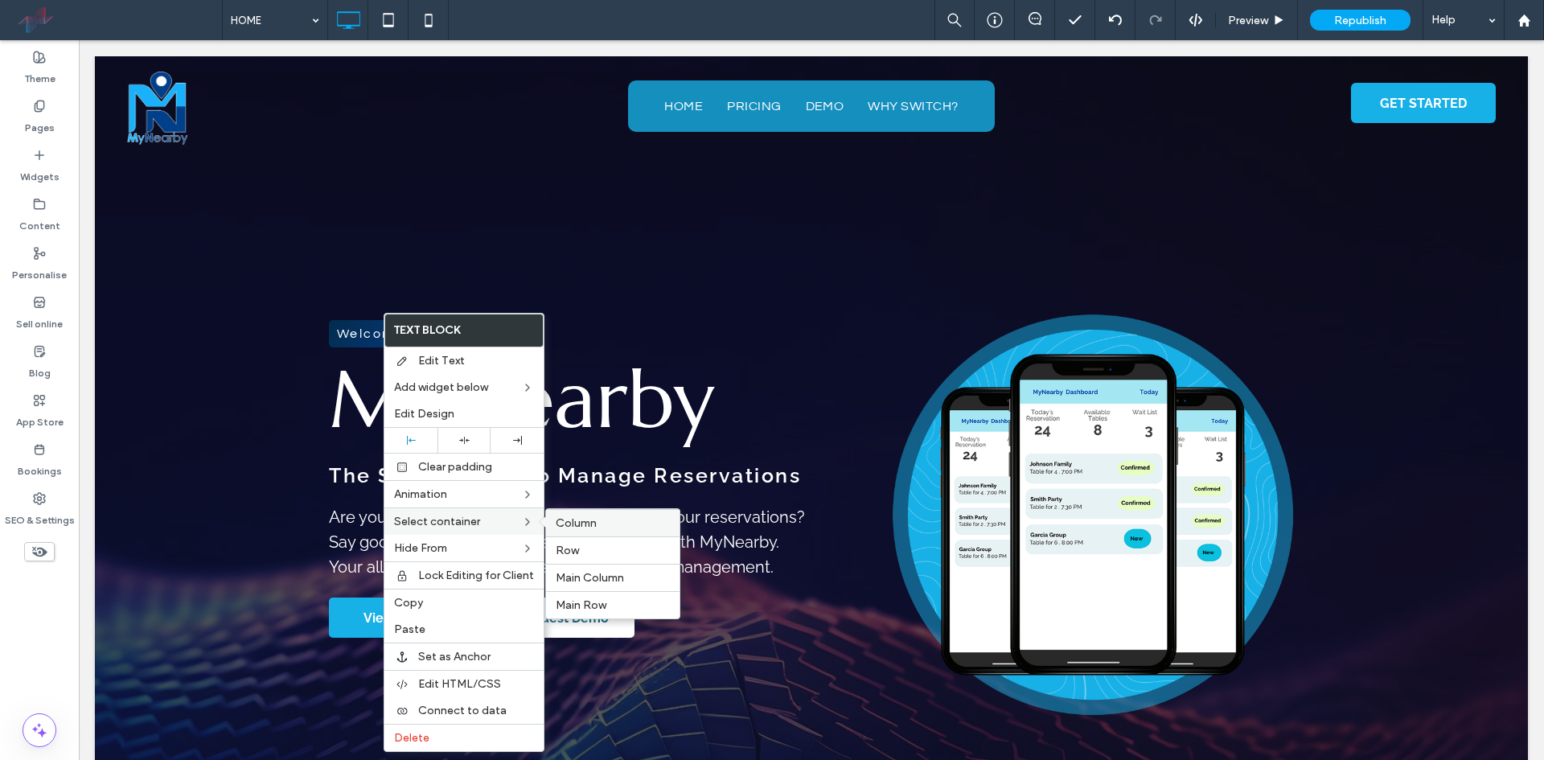
click at [586, 522] on span "Column" at bounding box center [576, 523] width 41 height 14
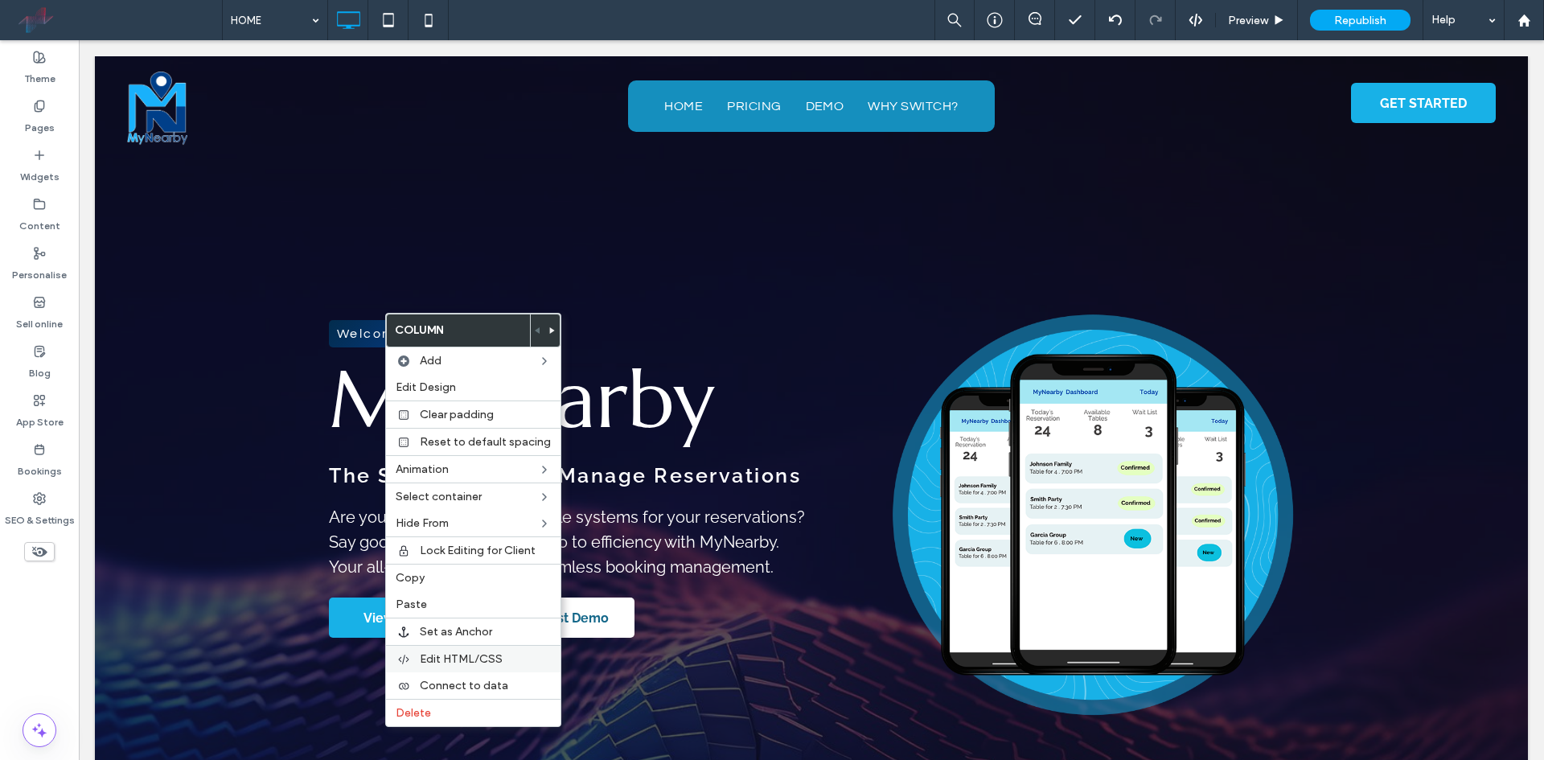
click at [466, 659] on span "Edit HTML/CSS" at bounding box center [461, 659] width 83 height 14
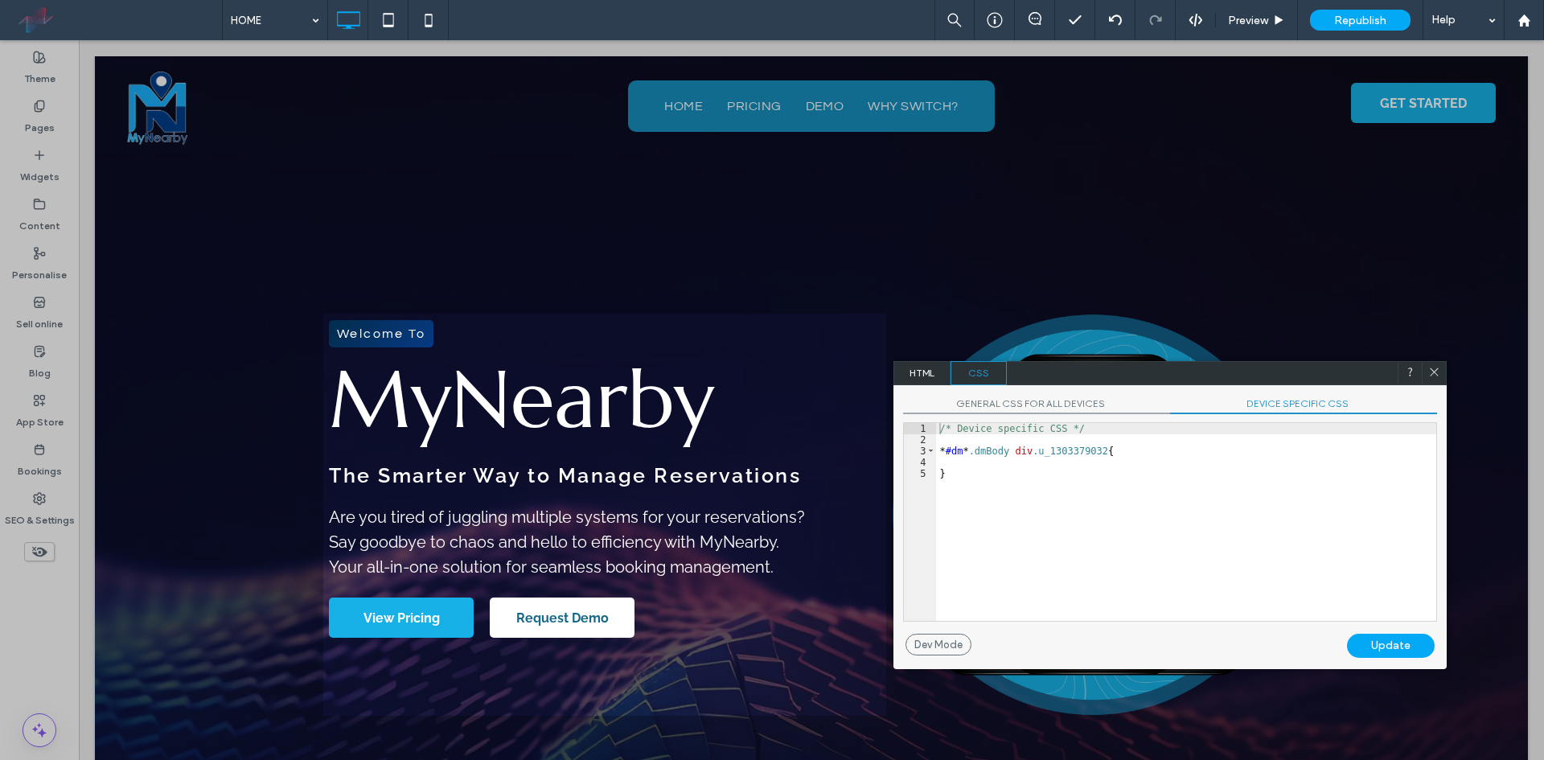
click at [1259, 403] on span "DEVICE SPECIFIC CSS" at bounding box center [1303, 405] width 267 height 17
click at [1127, 472] on div "/* Device specific CSS */ * #dm * .dmBody div .u_1303379032 { }" at bounding box center [1186, 533] width 500 height 220
click at [1123, 469] on div "/* Device specific CSS */ * #dm * .dmBody div .u_1303379032 { }" at bounding box center [1186, 533] width 500 height 220
click at [1119, 460] on div "/* Device specific CSS */ * #dm * .dmBody div .u_1303379032 { }" at bounding box center [1186, 533] width 500 height 220
type textarea "**"
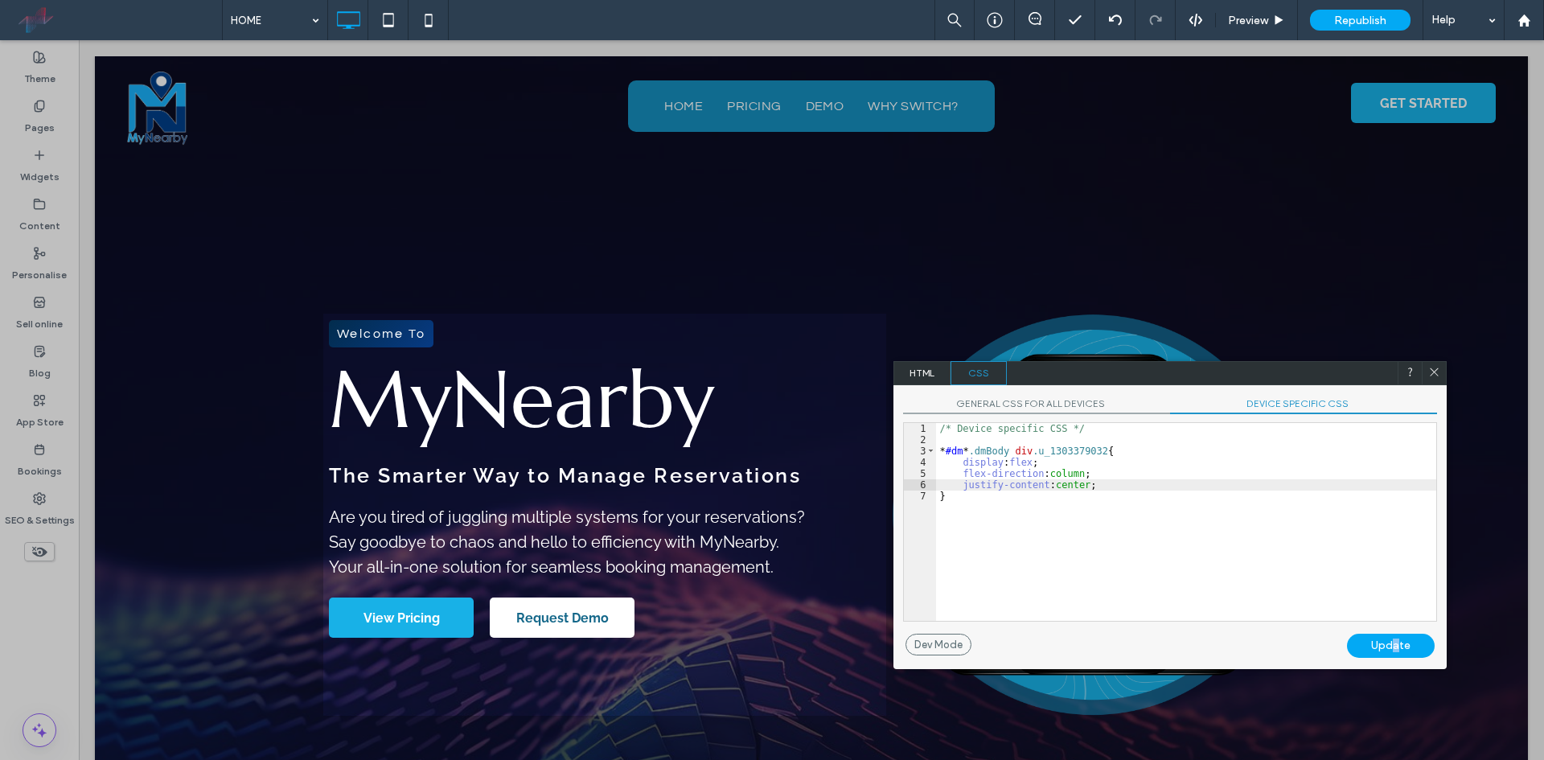
click at [1392, 640] on div "Update" at bounding box center [1391, 646] width 88 height 24
click at [1436, 367] on icon at bounding box center [1434, 372] width 12 height 12
